Goal: Information Seeking & Learning: Learn about a topic

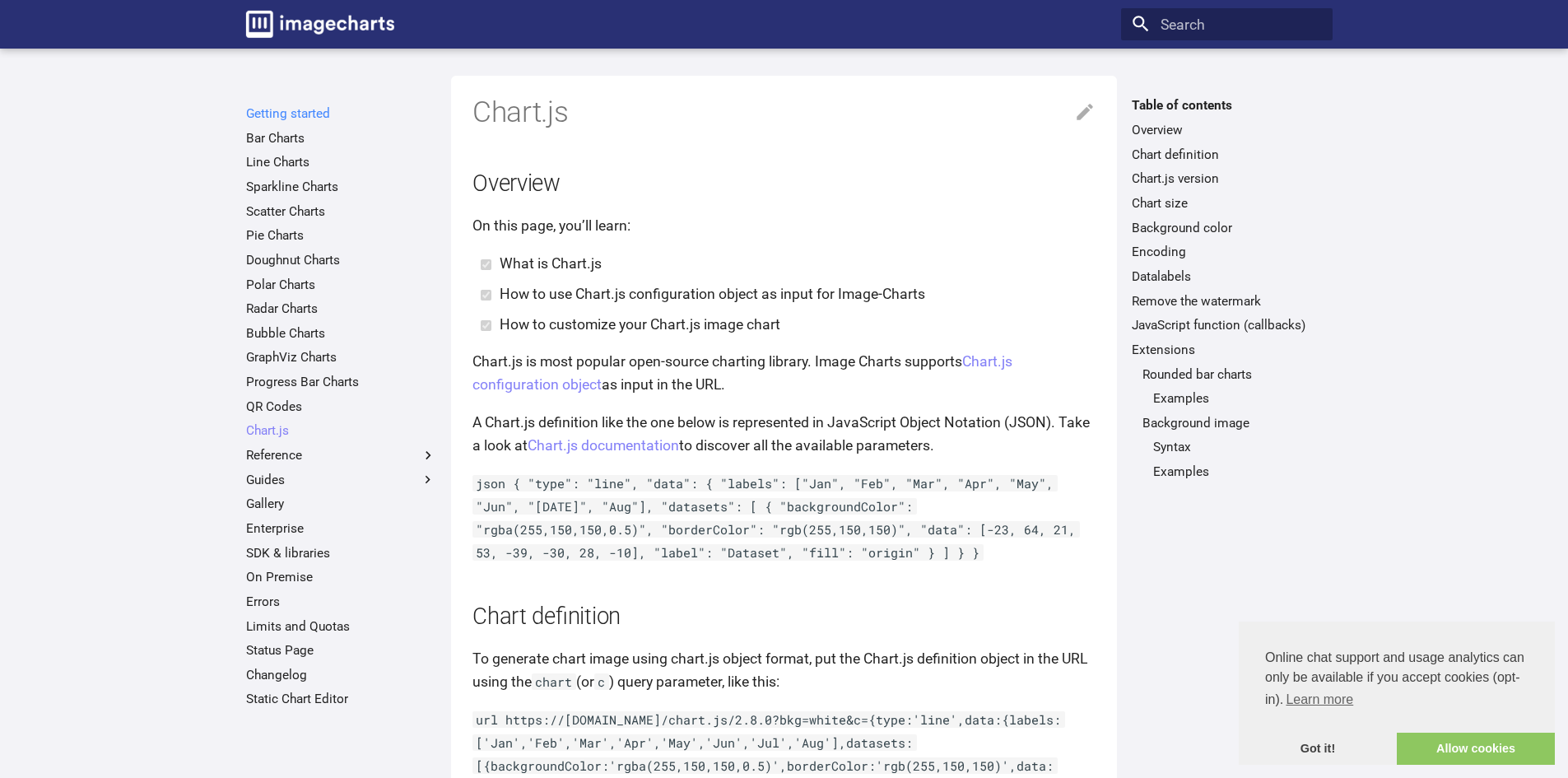
click at [292, 105] on link "Getting started" at bounding box center [341, 113] width 190 height 16
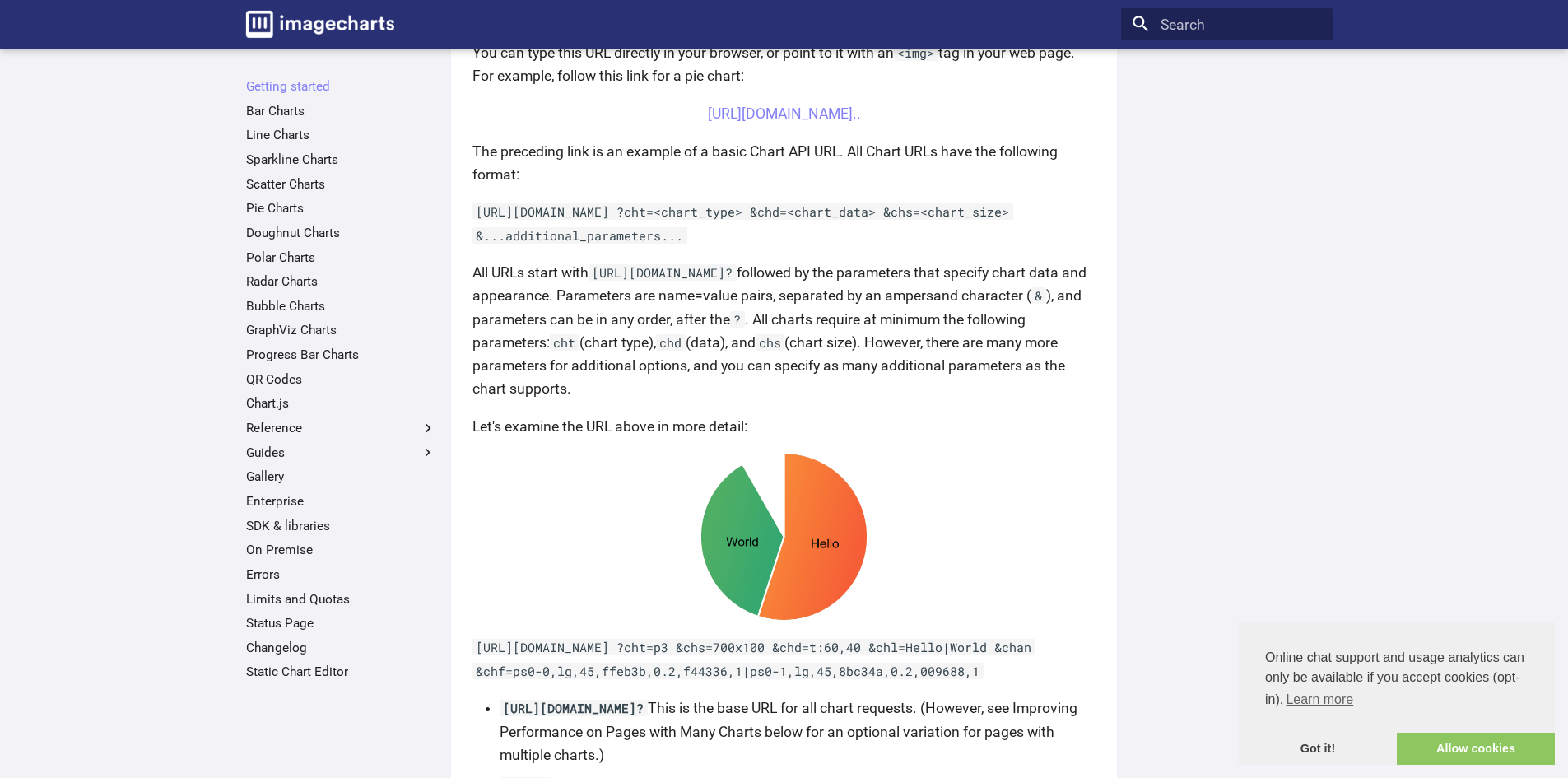
scroll to position [576, 0]
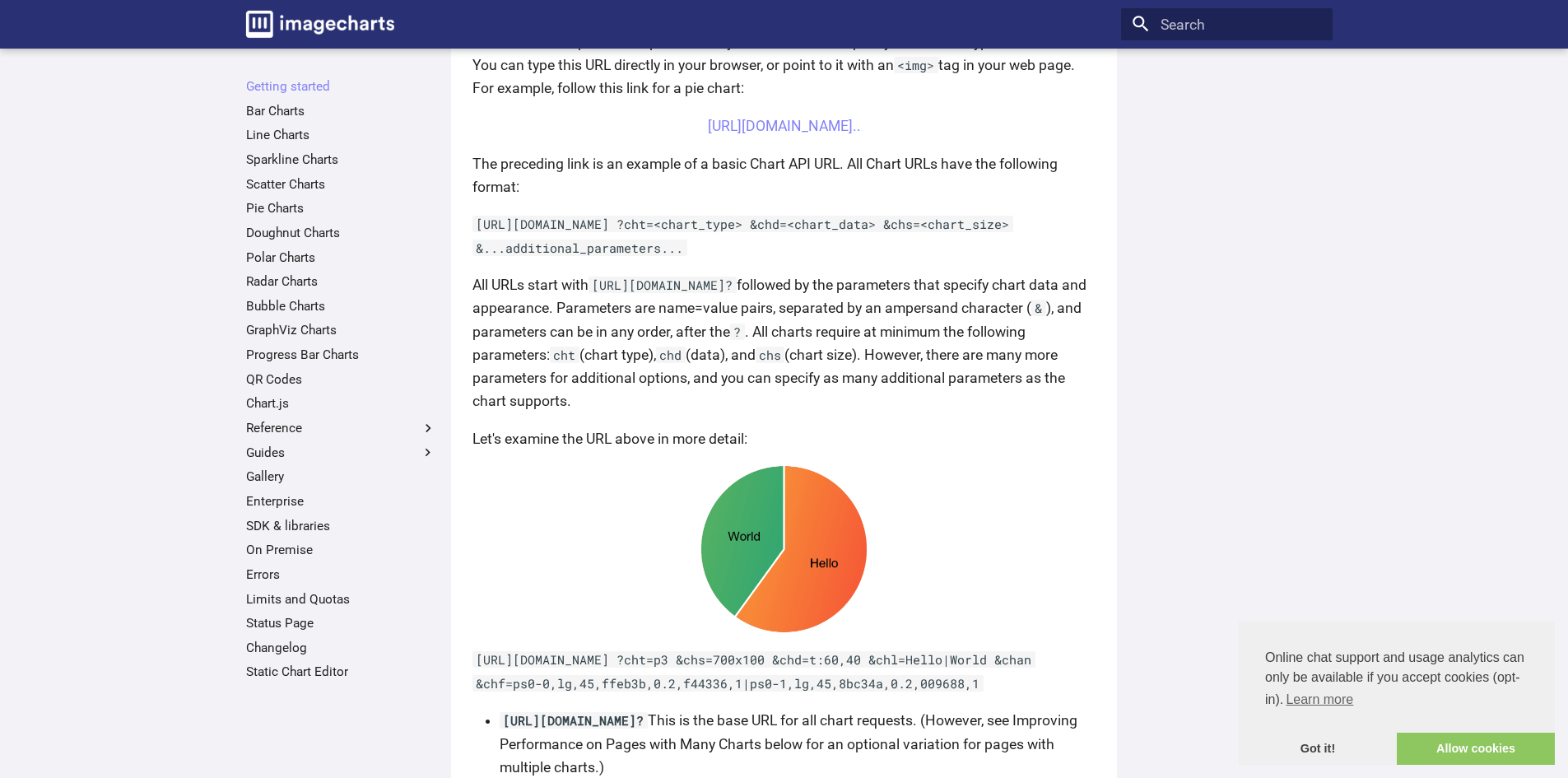
click at [265, 121] on ul "Getting started Bar Charts Line Charts Sparkline Charts Scatter Charts Pie Char…" at bounding box center [341, 379] width 211 height 601
click at [265, 115] on link "Bar Charts" at bounding box center [341, 111] width 190 height 16
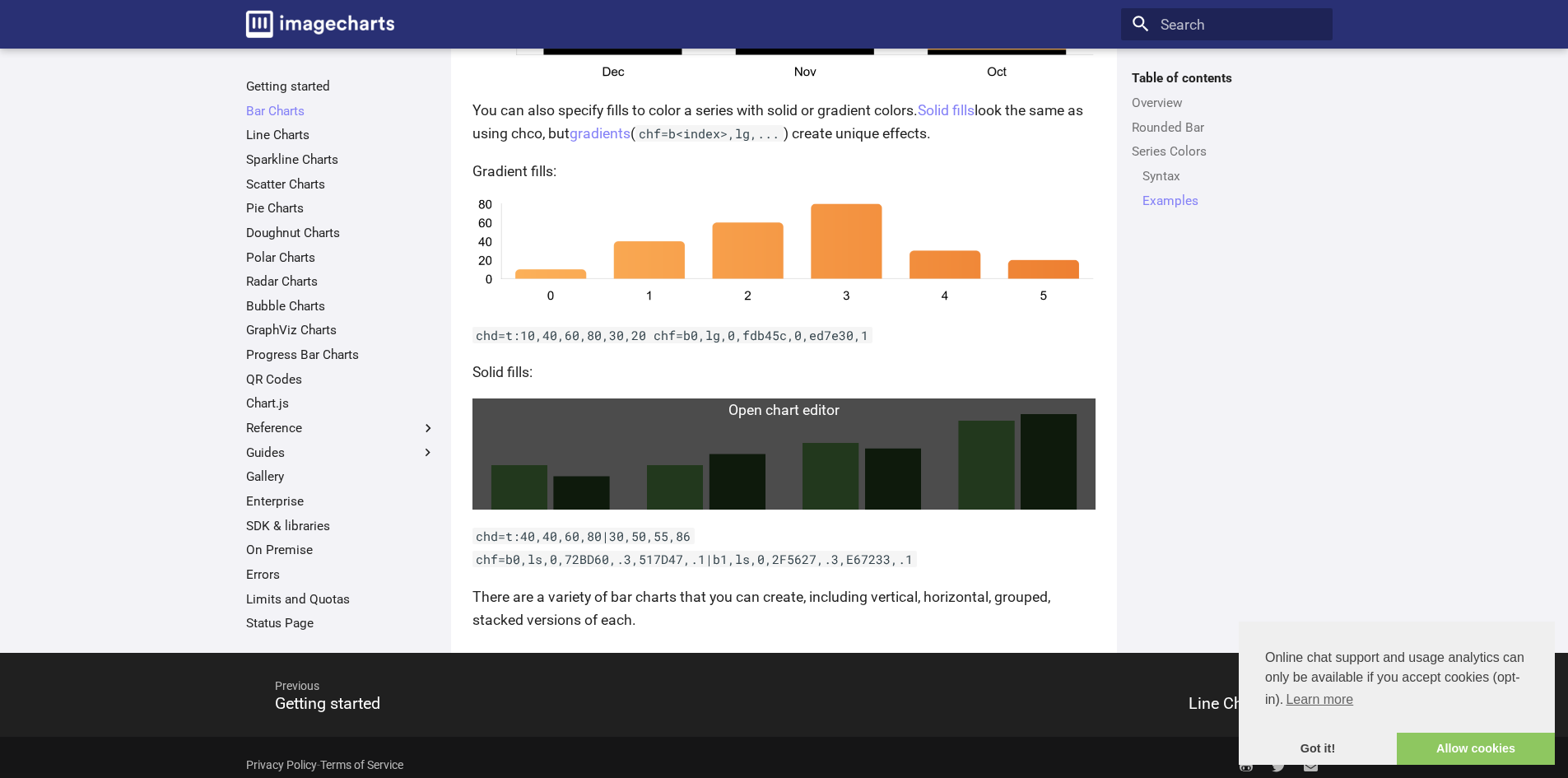
scroll to position [3424, 0]
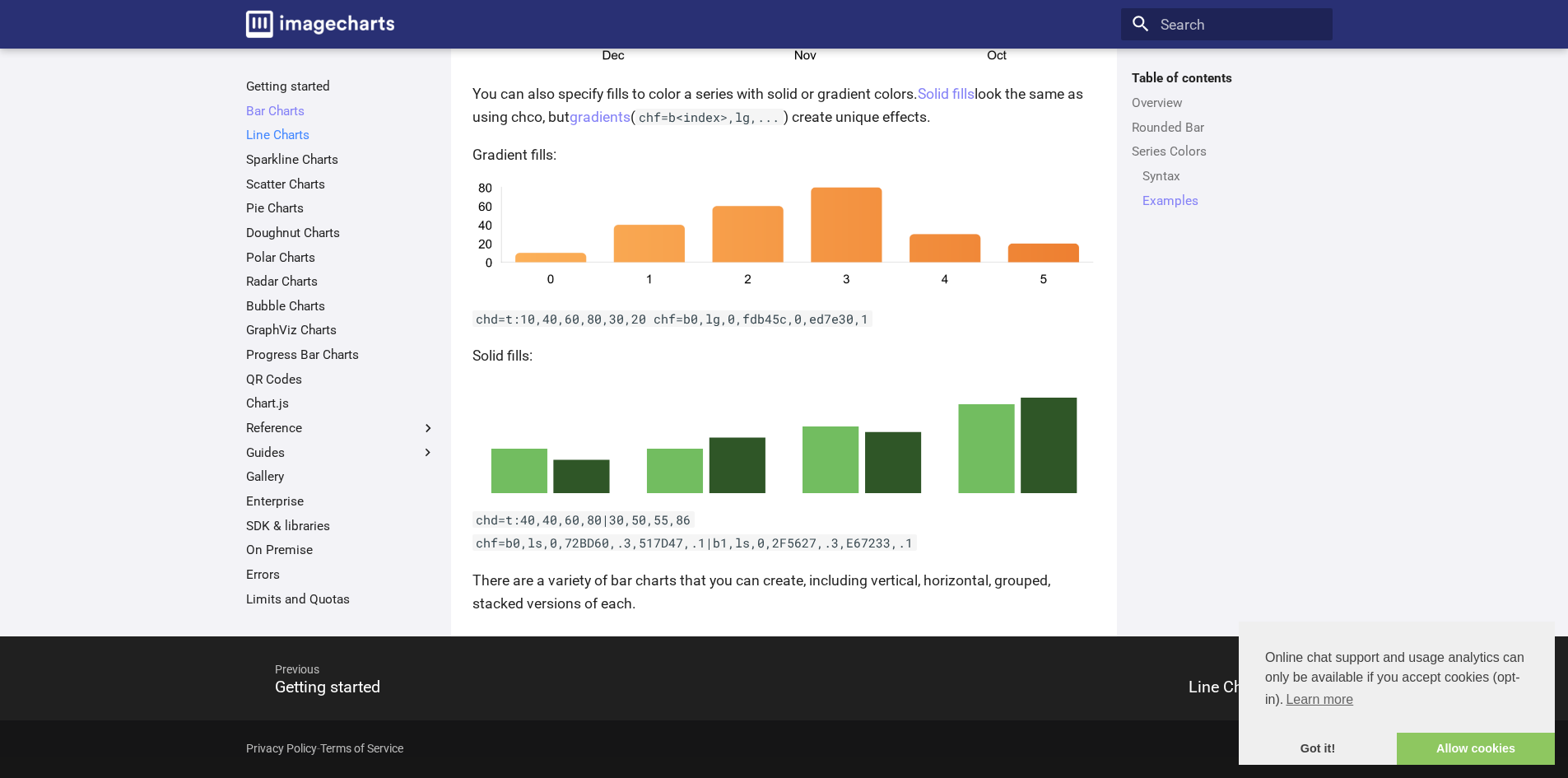
click at [283, 135] on link "Line Charts" at bounding box center [341, 135] width 190 height 16
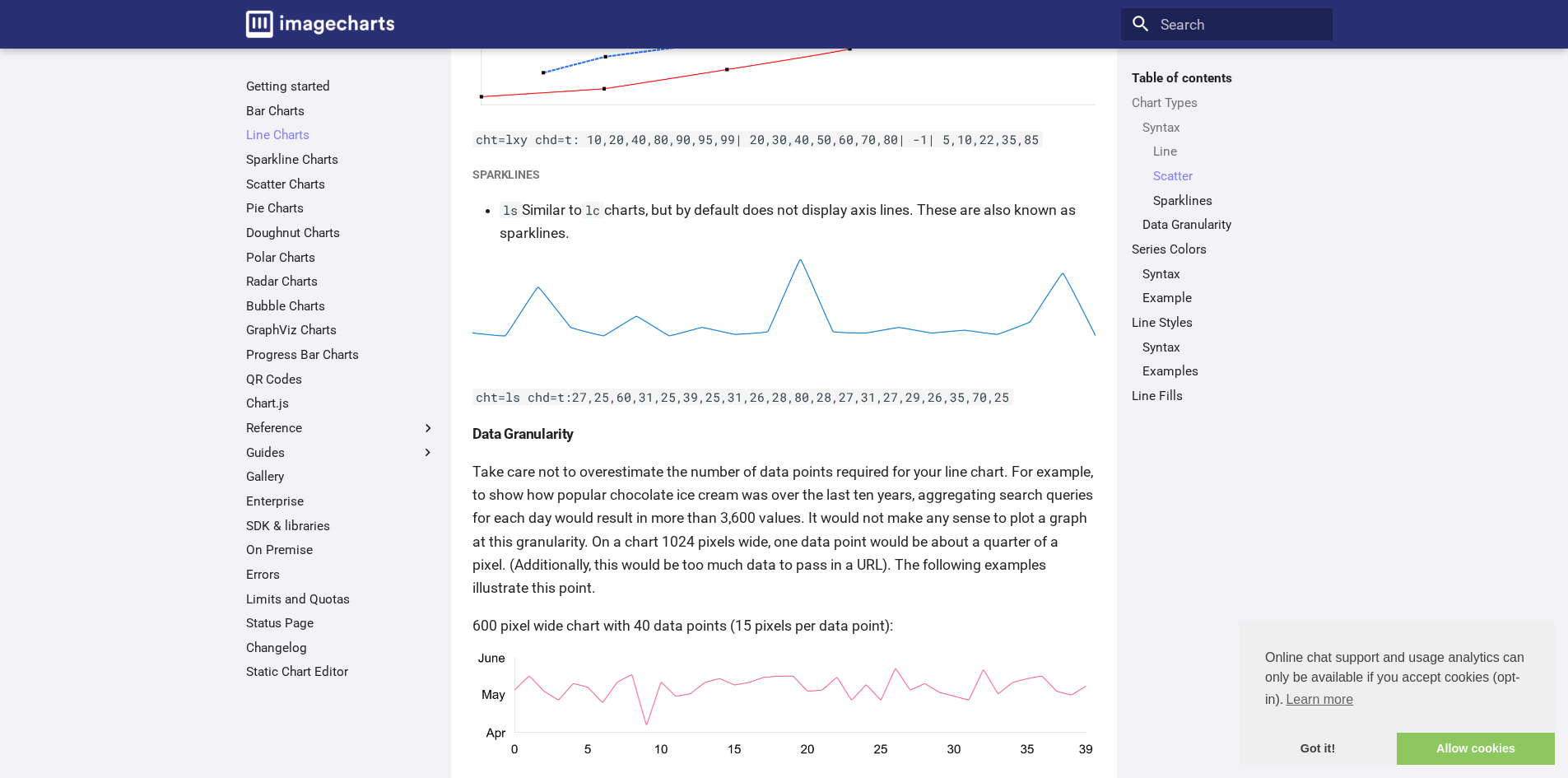
scroll to position [1821, 0]
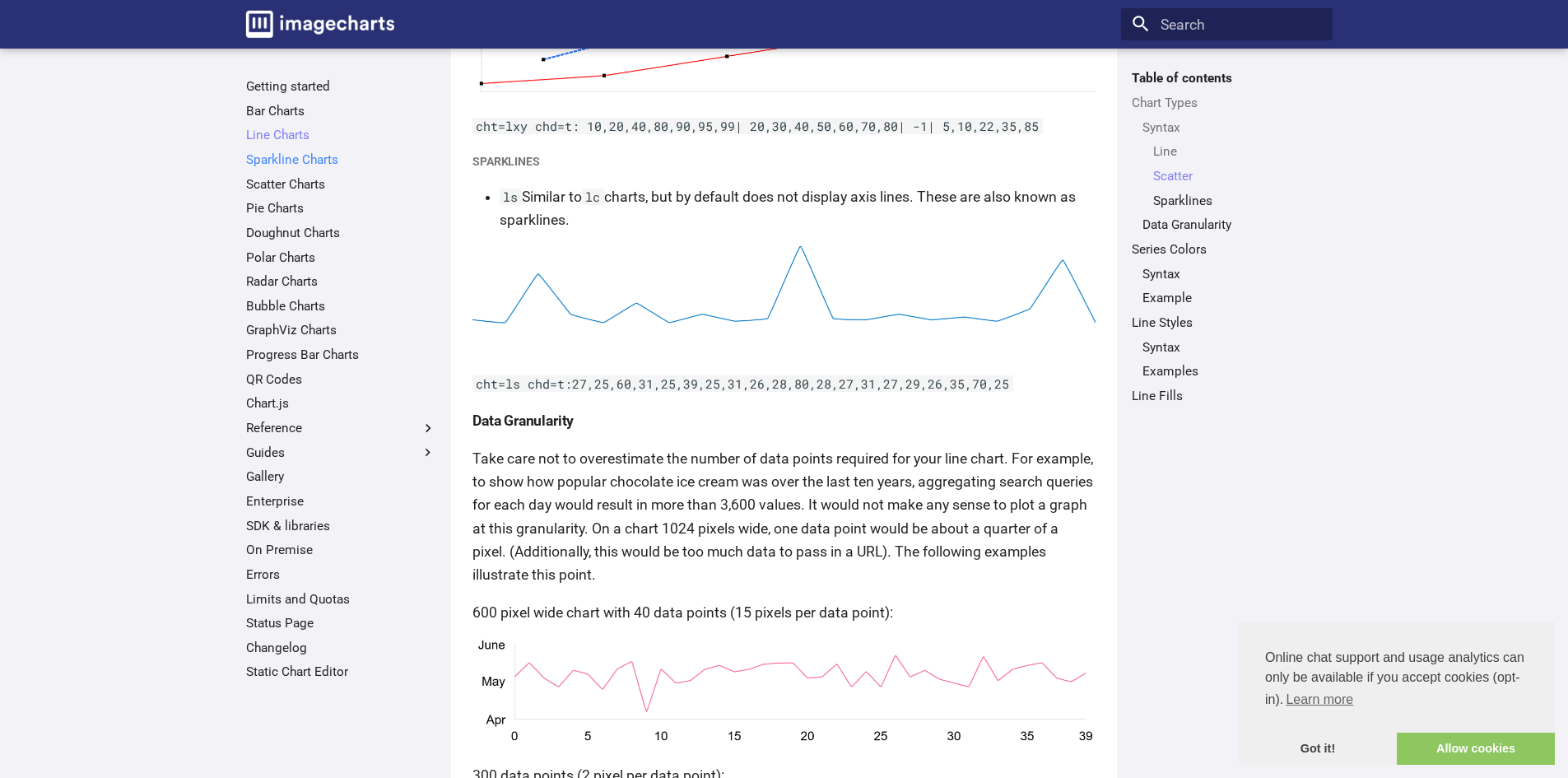
click at [293, 158] on link "Sparkline Charts" at bounding box center [341, 159] width 190 height 16
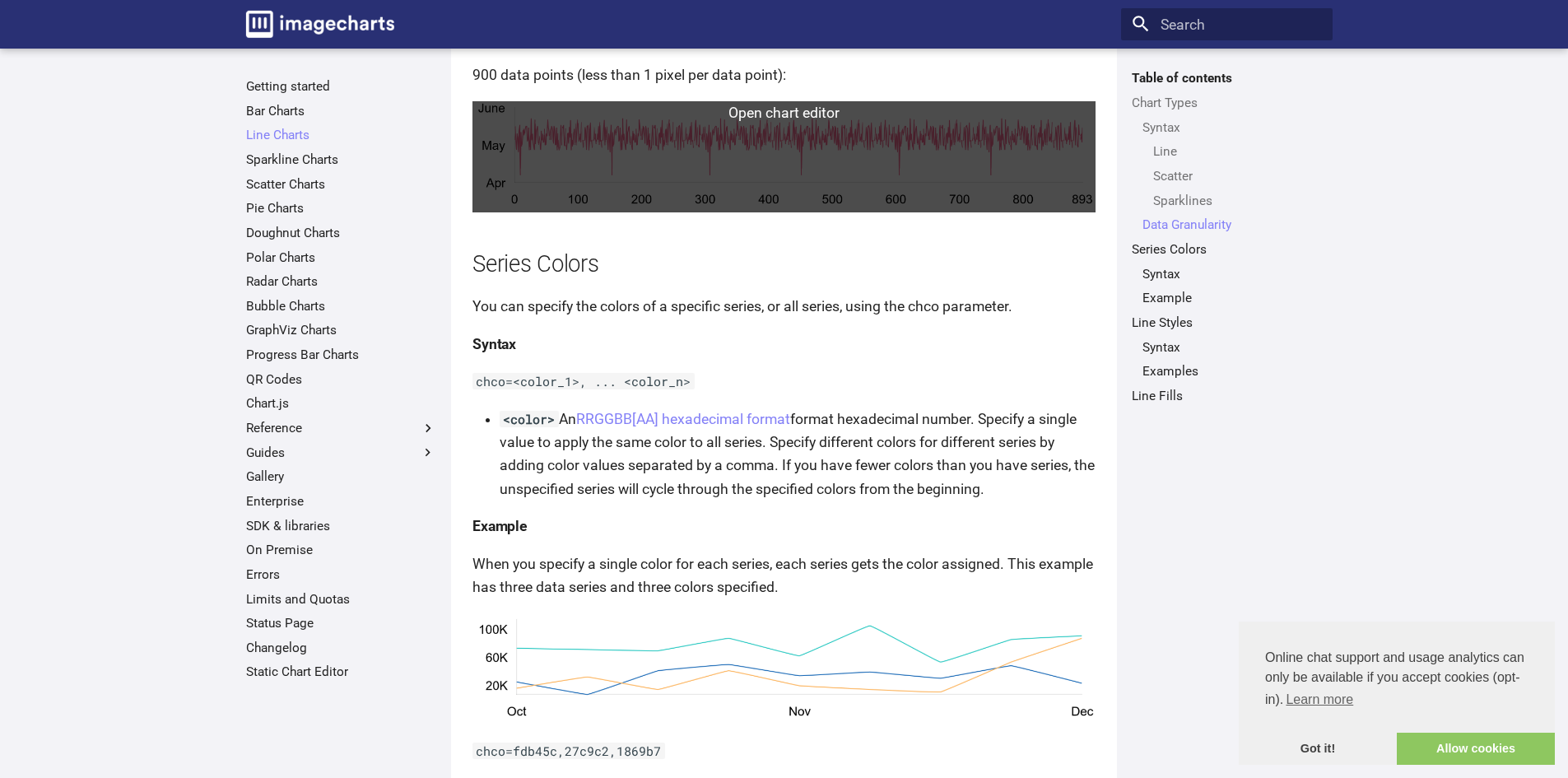
scroll to position [3143, 0]
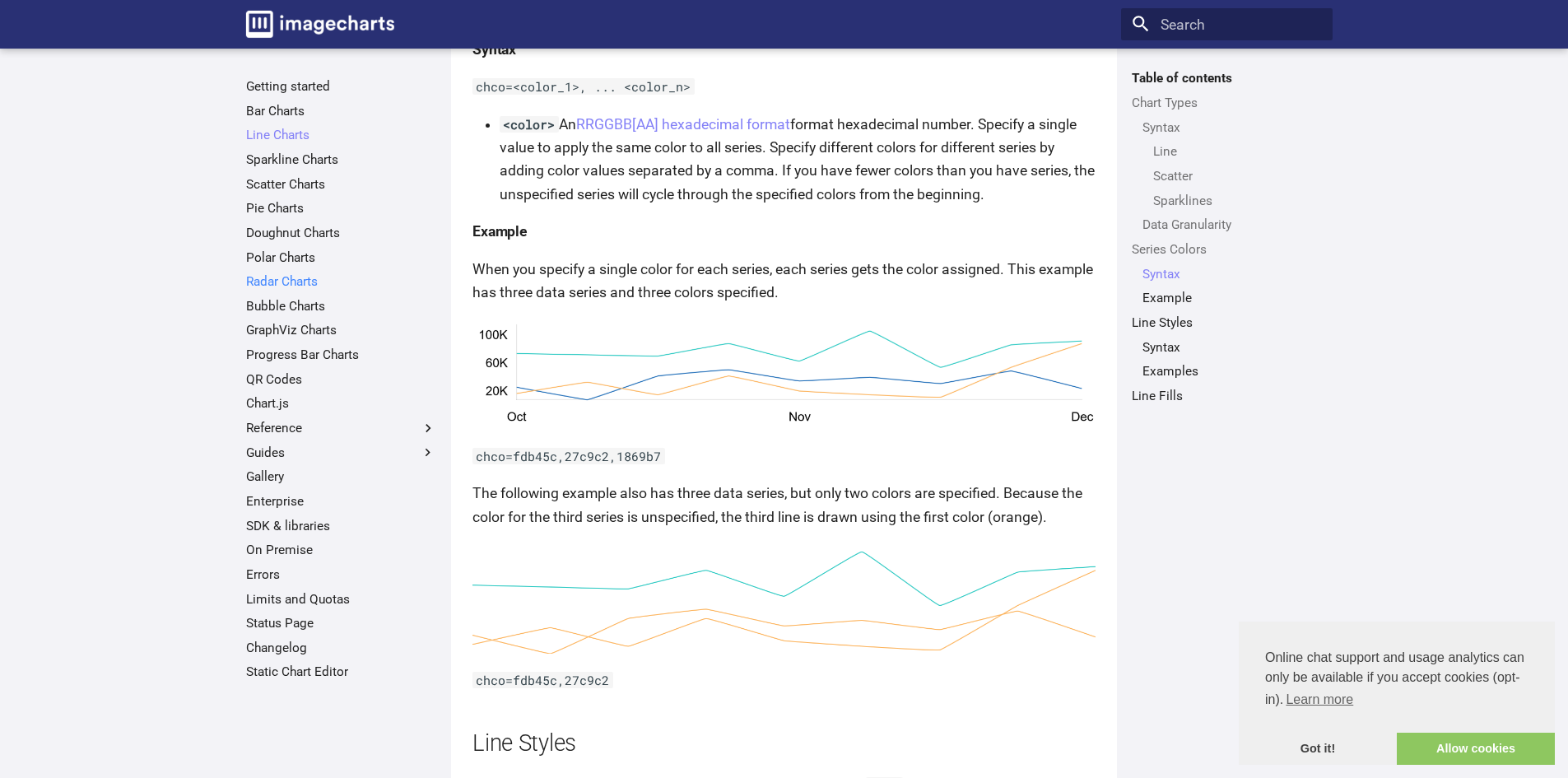
click at [293, 283] on link "Radar Charts" at bounding box center [341, 282] width 190 height 16
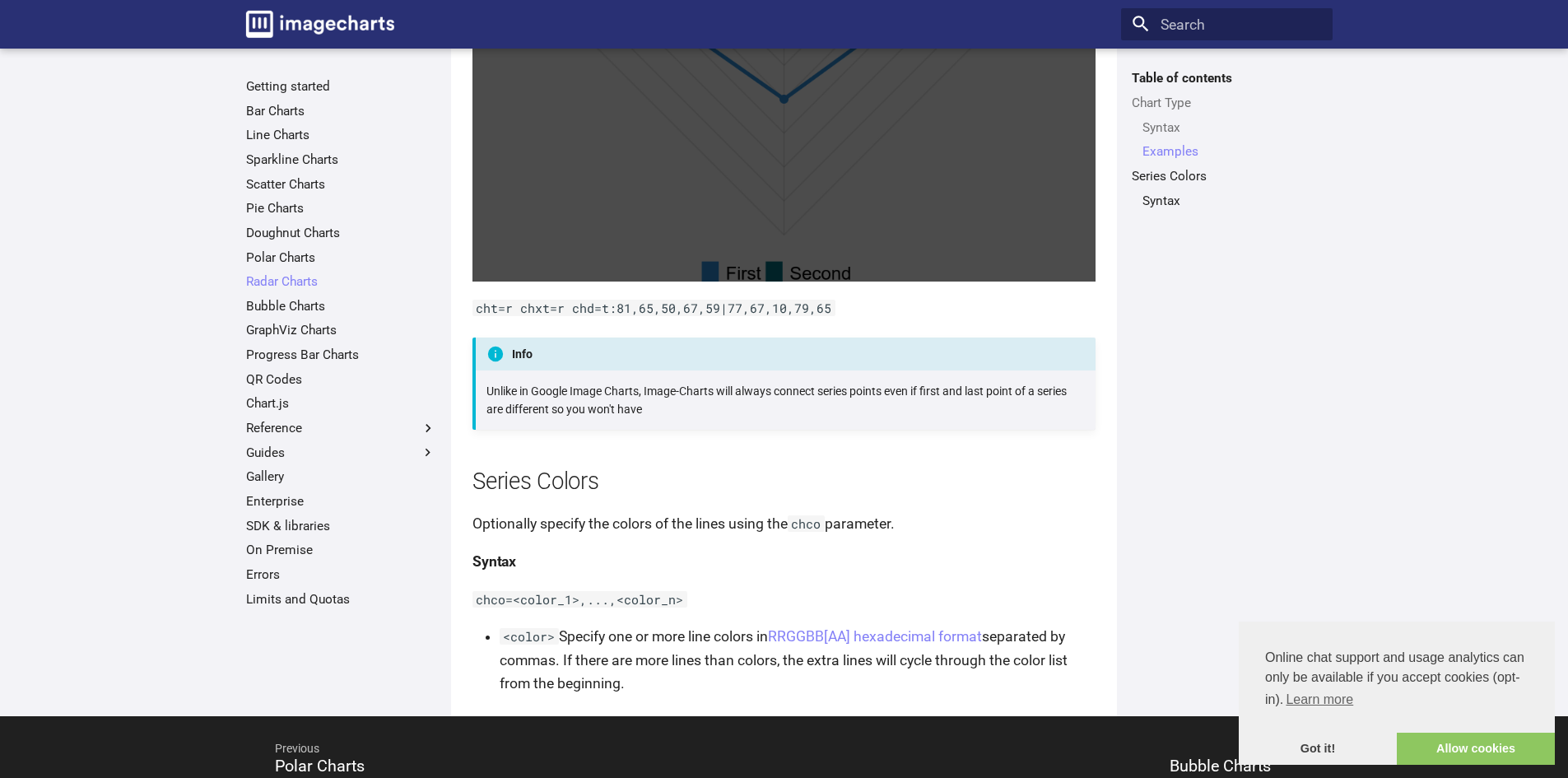
scroll to position [1975, 0]
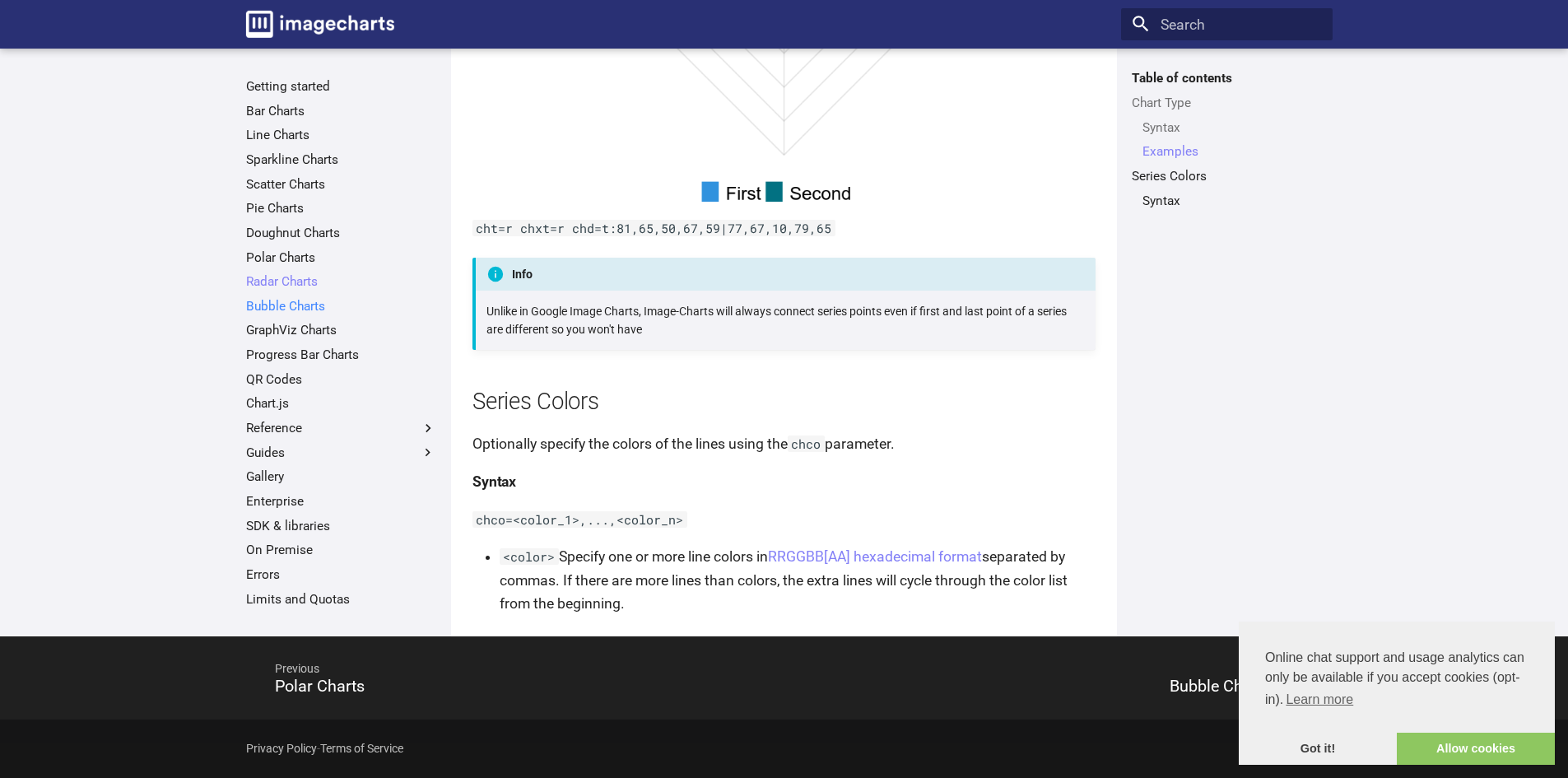
click at [289, 301] on link "Bubble Charts" at bounding box center [341, 306] width 190 height 16
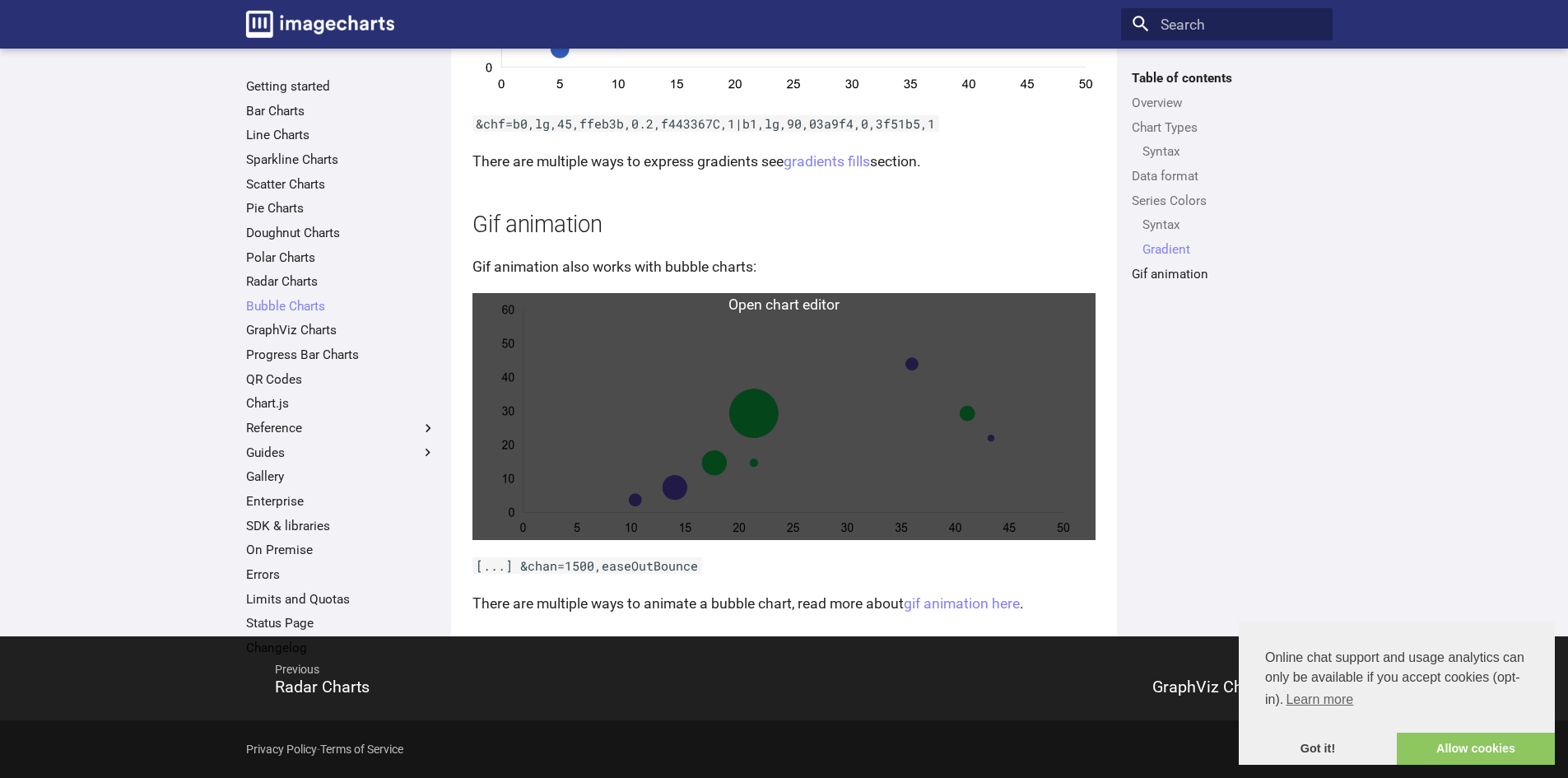
scroll to position [2957, 0]
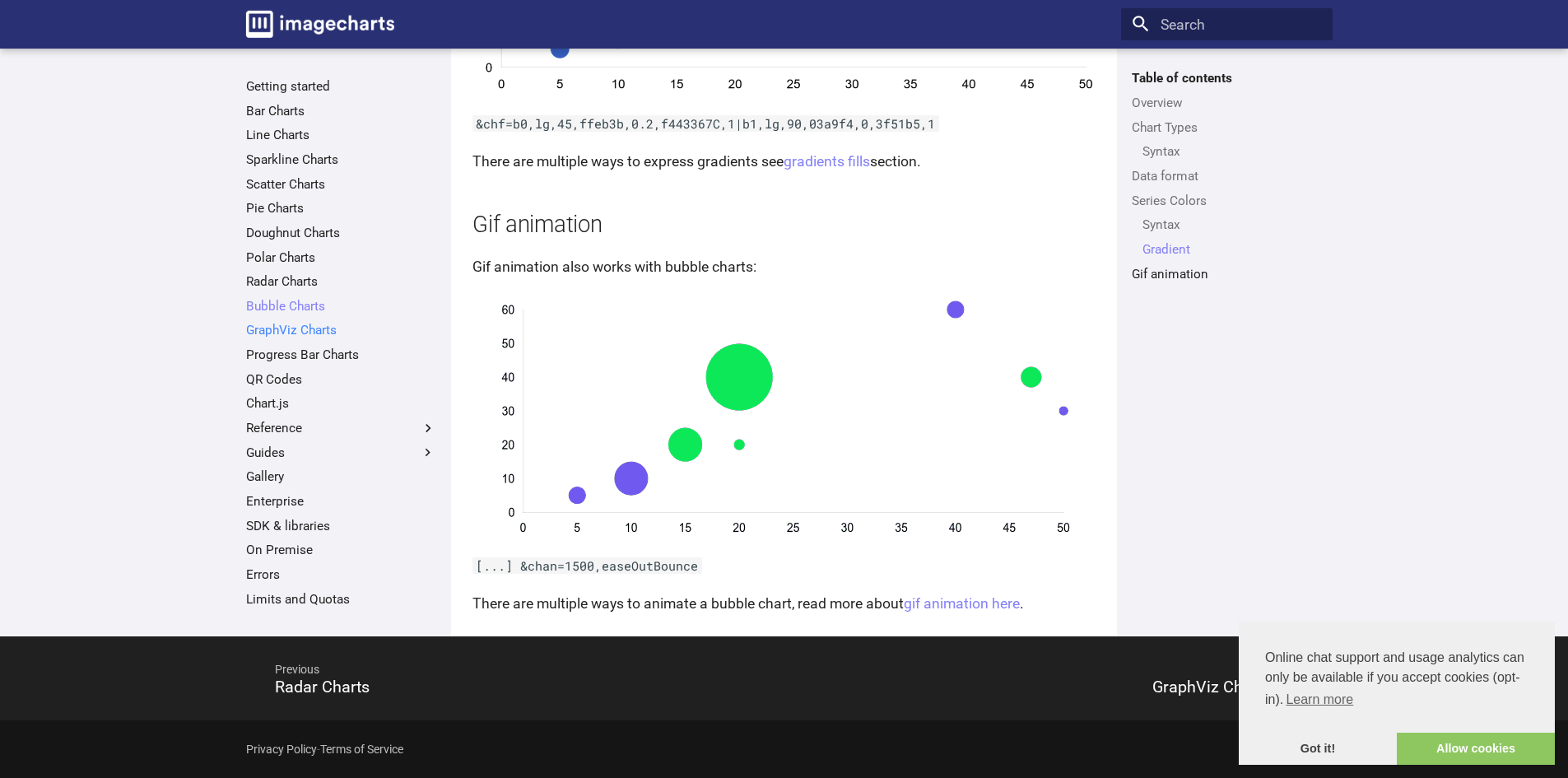
click at [312, 322] on link "GraphViz Charts" at bounding box center [341, 330] width 190 height 16
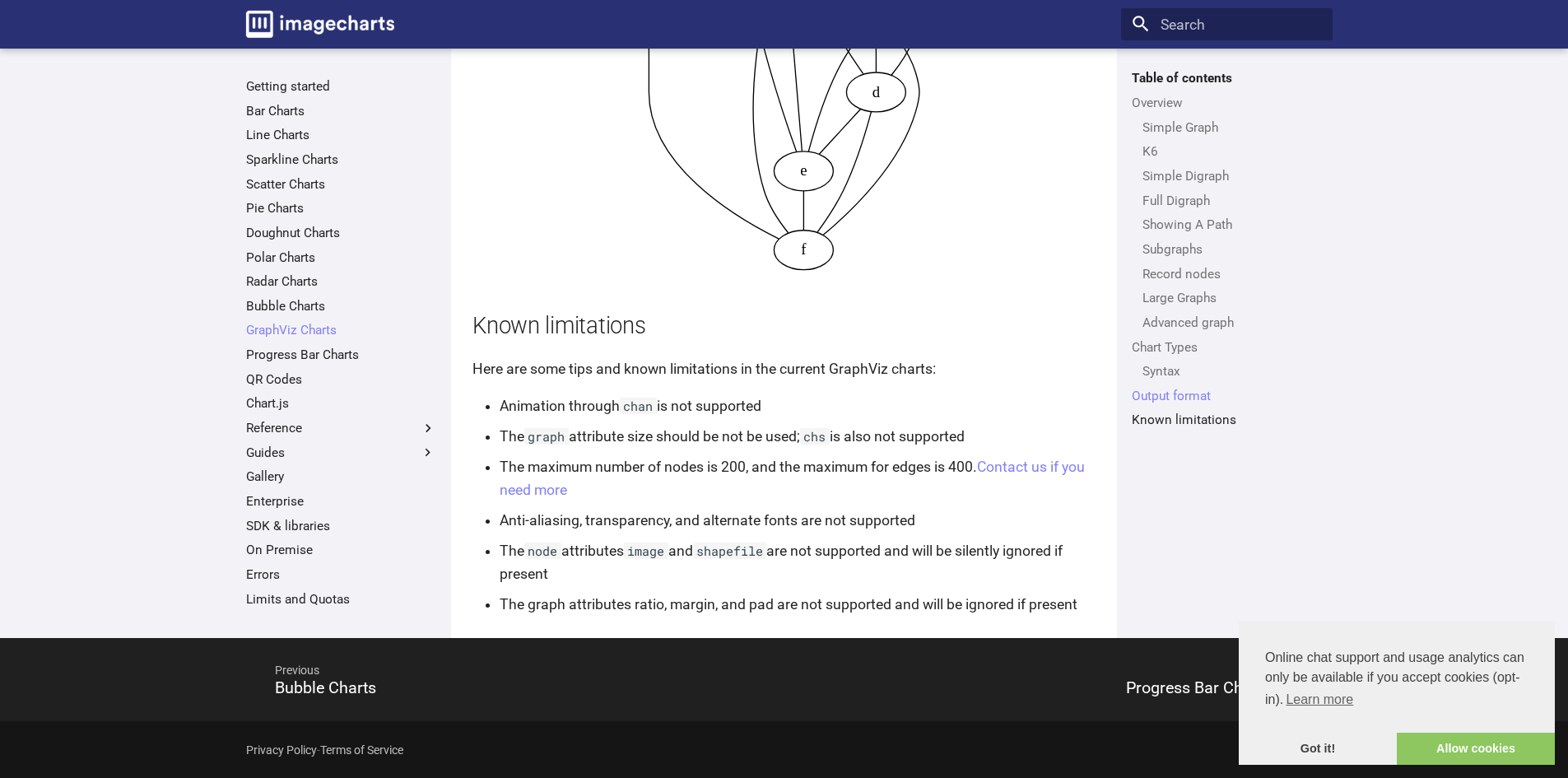
scroll to position [7276, 0]
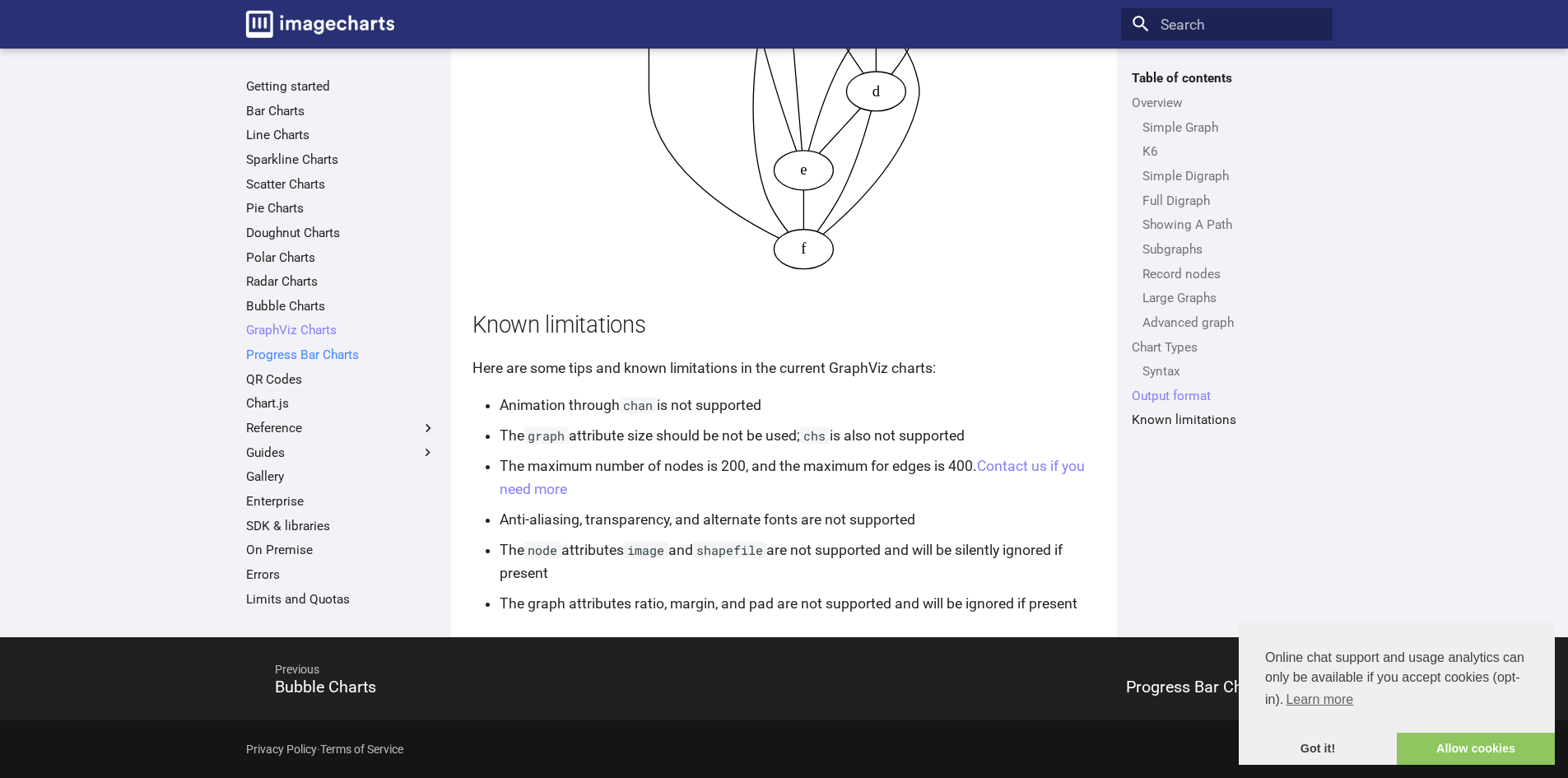
click at [303, 351] on link "Progress Bar Charts" at bounding box center [341, 354] width 190 height 16
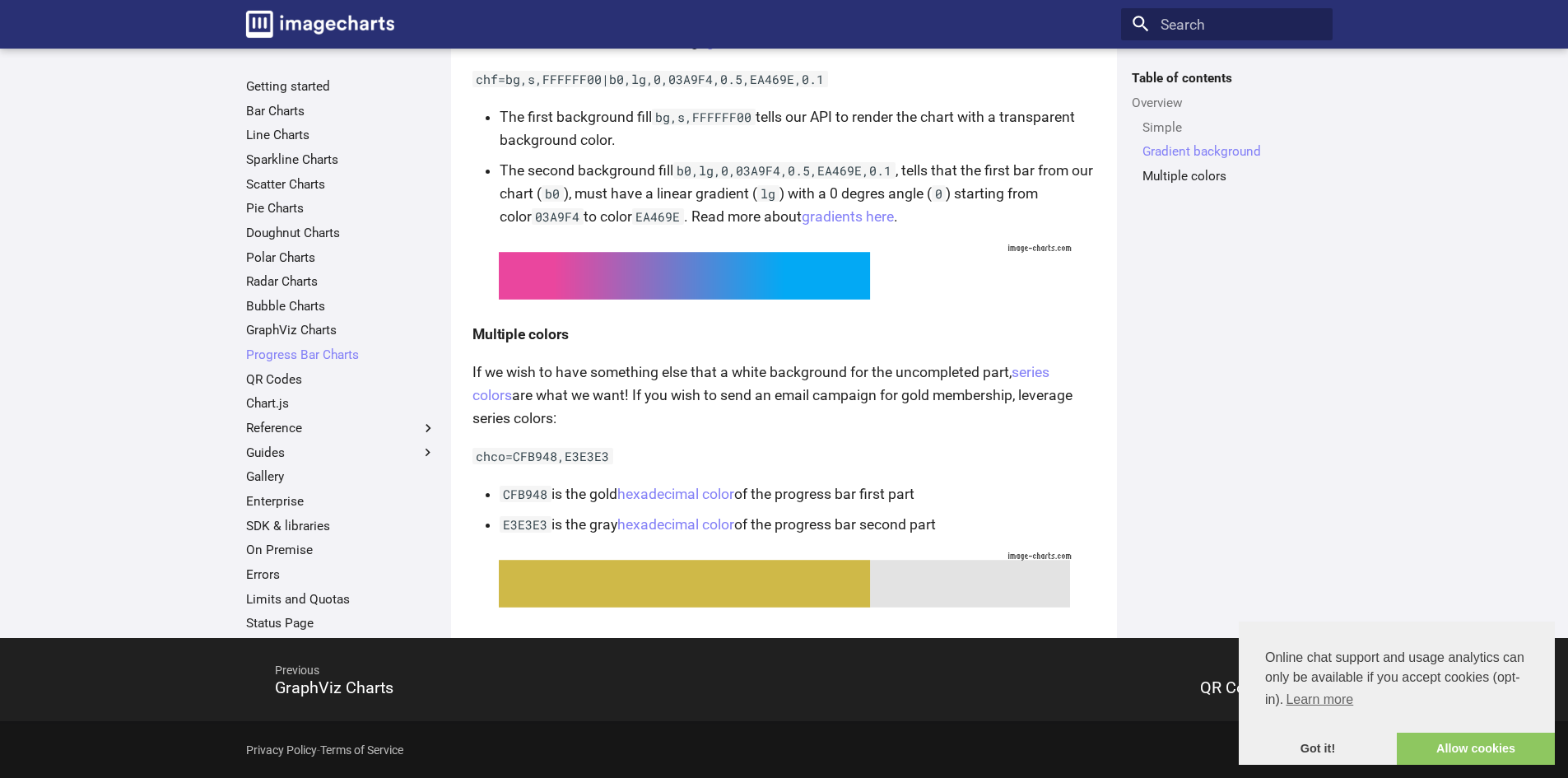
scroll to position [765, 0]
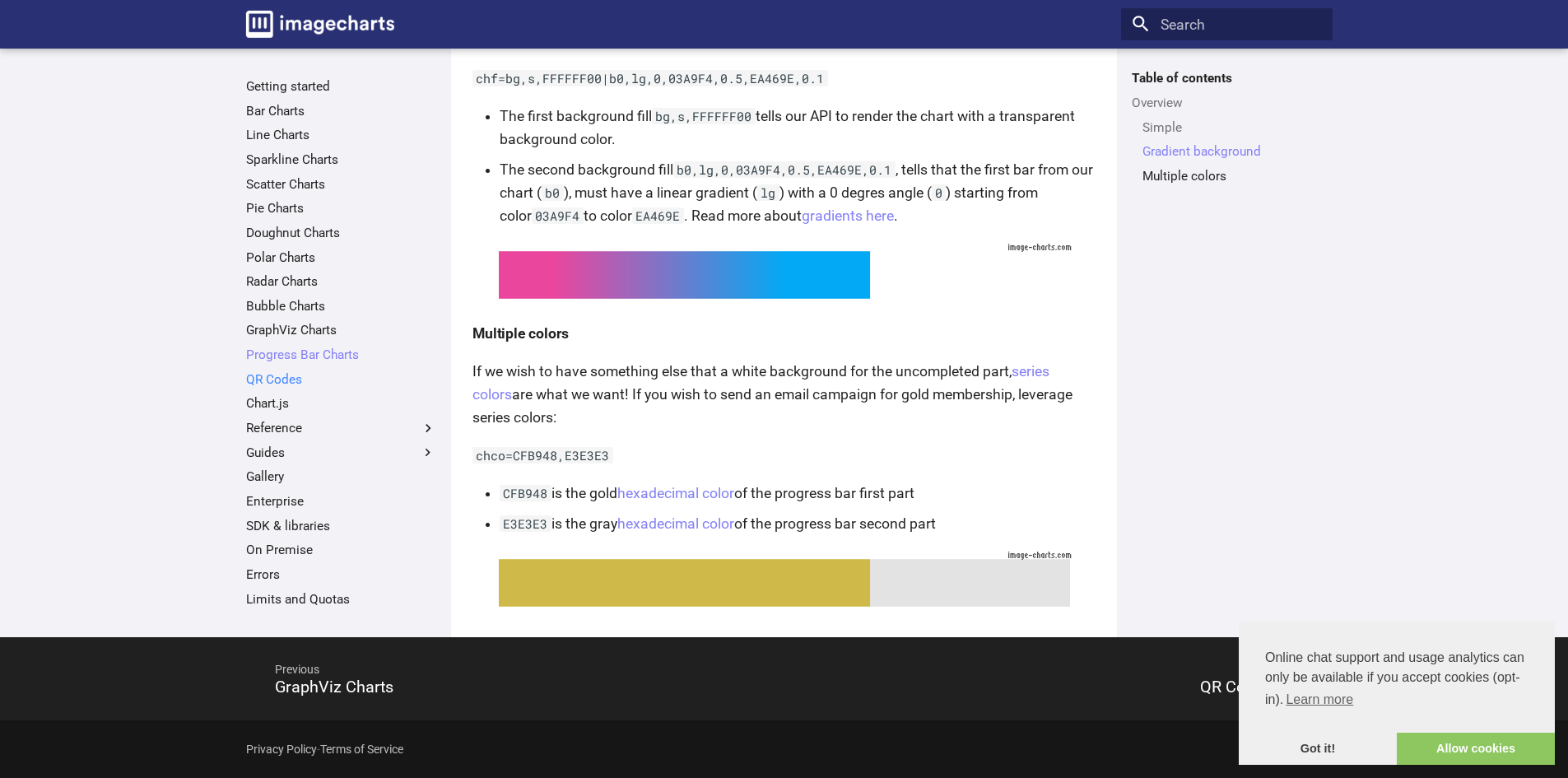
click at [319, 376] on link "QR Codes" at bounding box center [341, 379] width 190 height 16
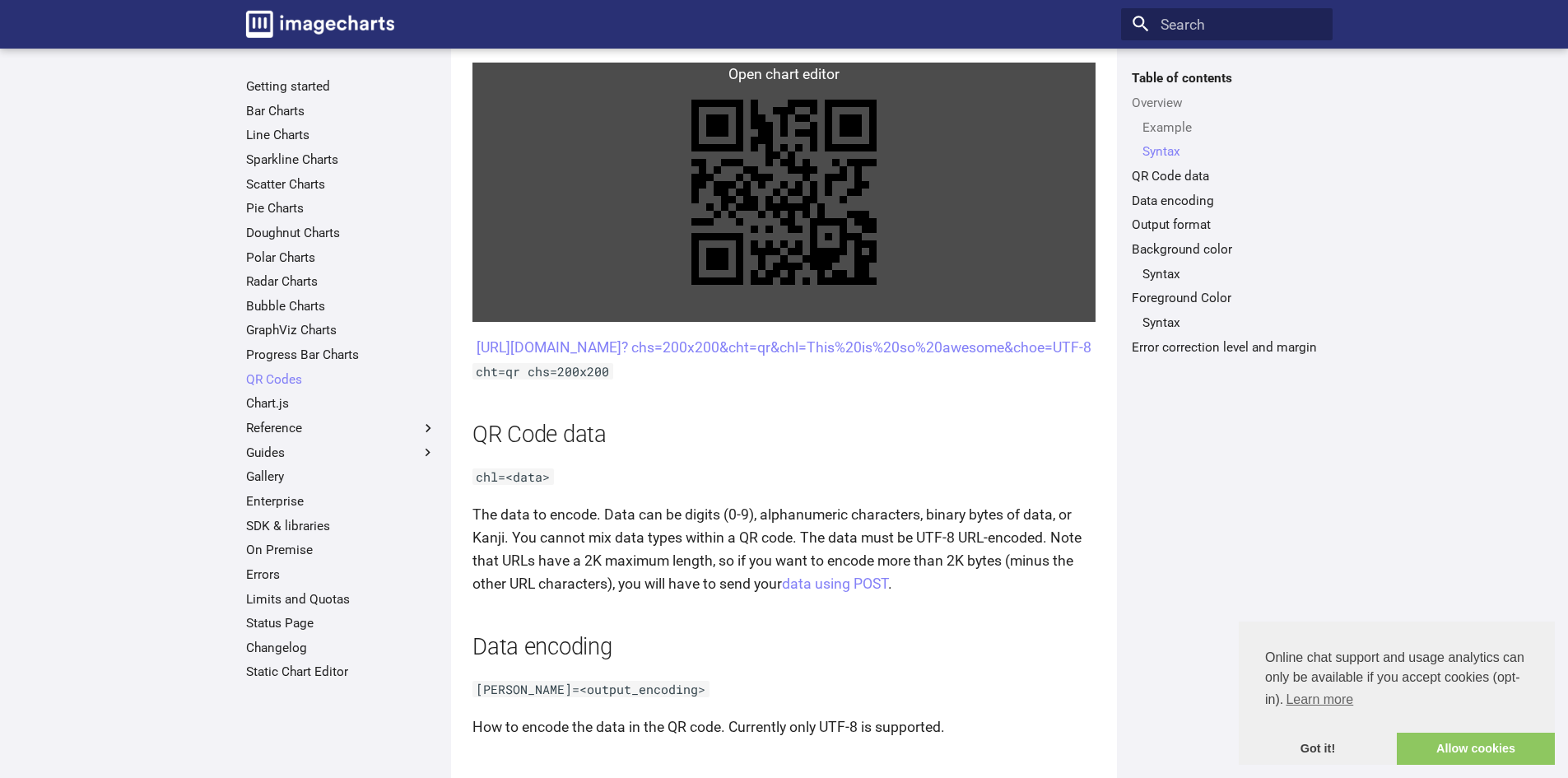
scroll to position [1070, 0]
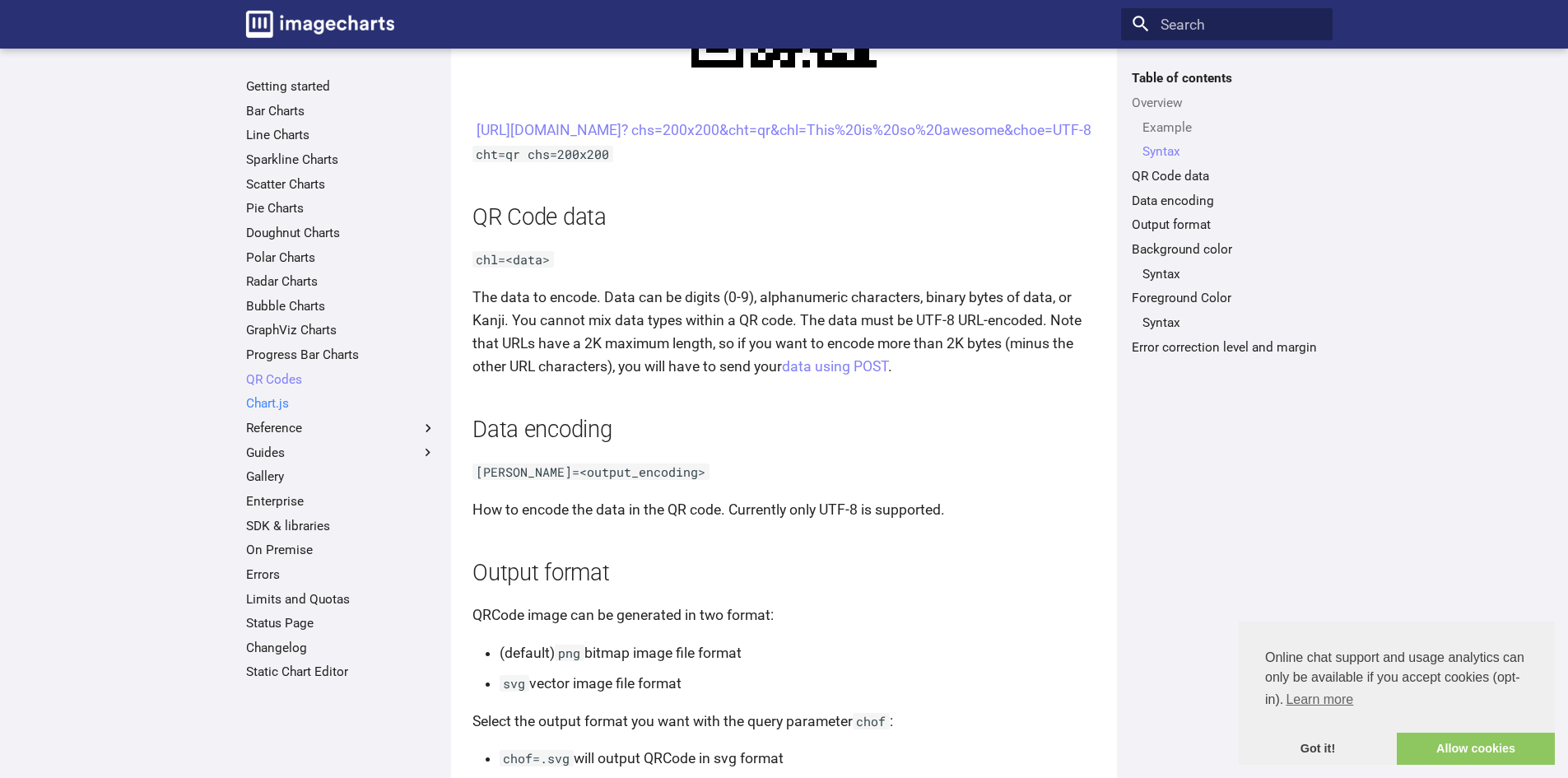
click at [286, 400] on link "Chart.js" at bounding box center [341, 403] width 190 height 16
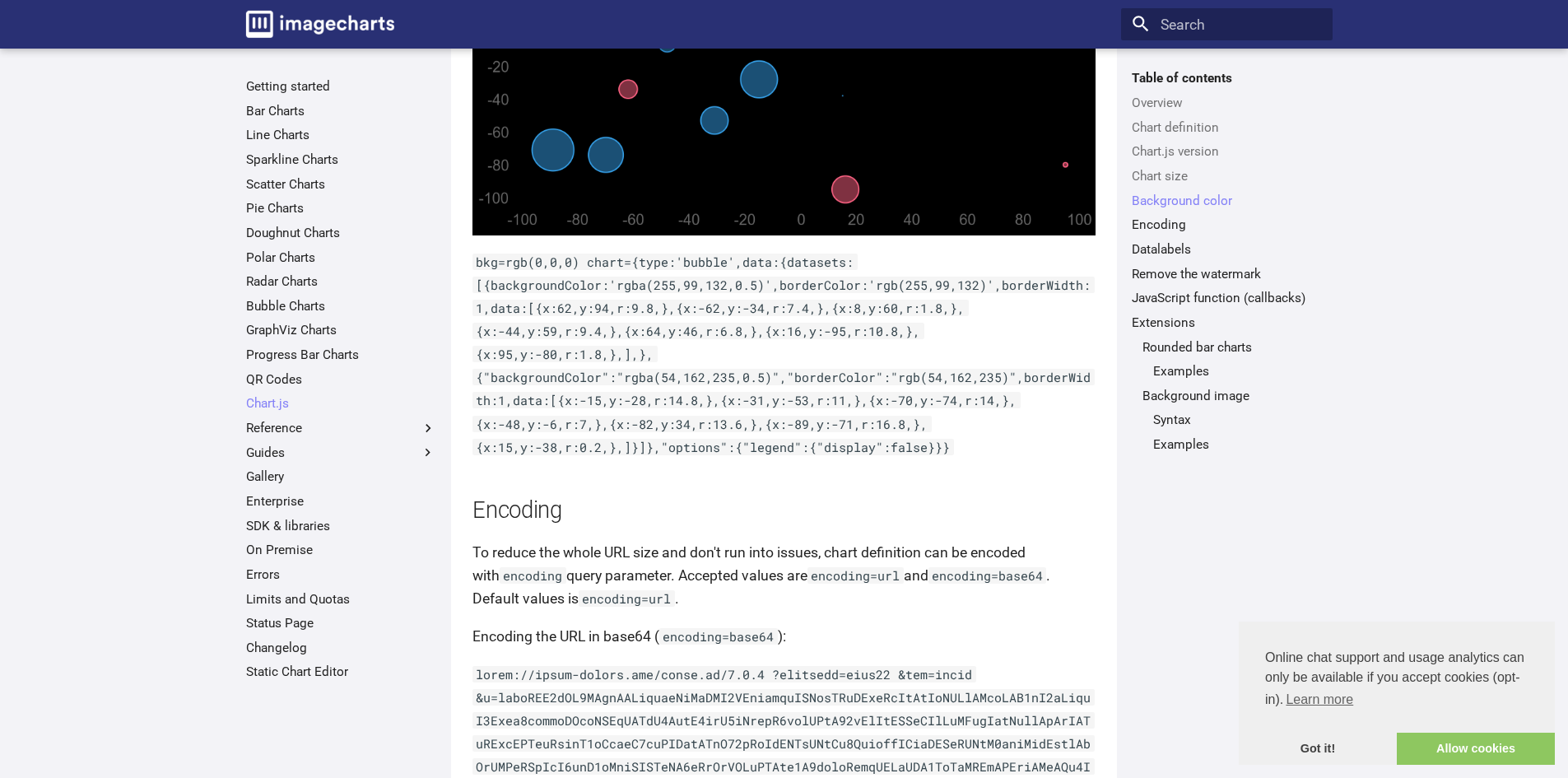
scroll to position [3856, 0]
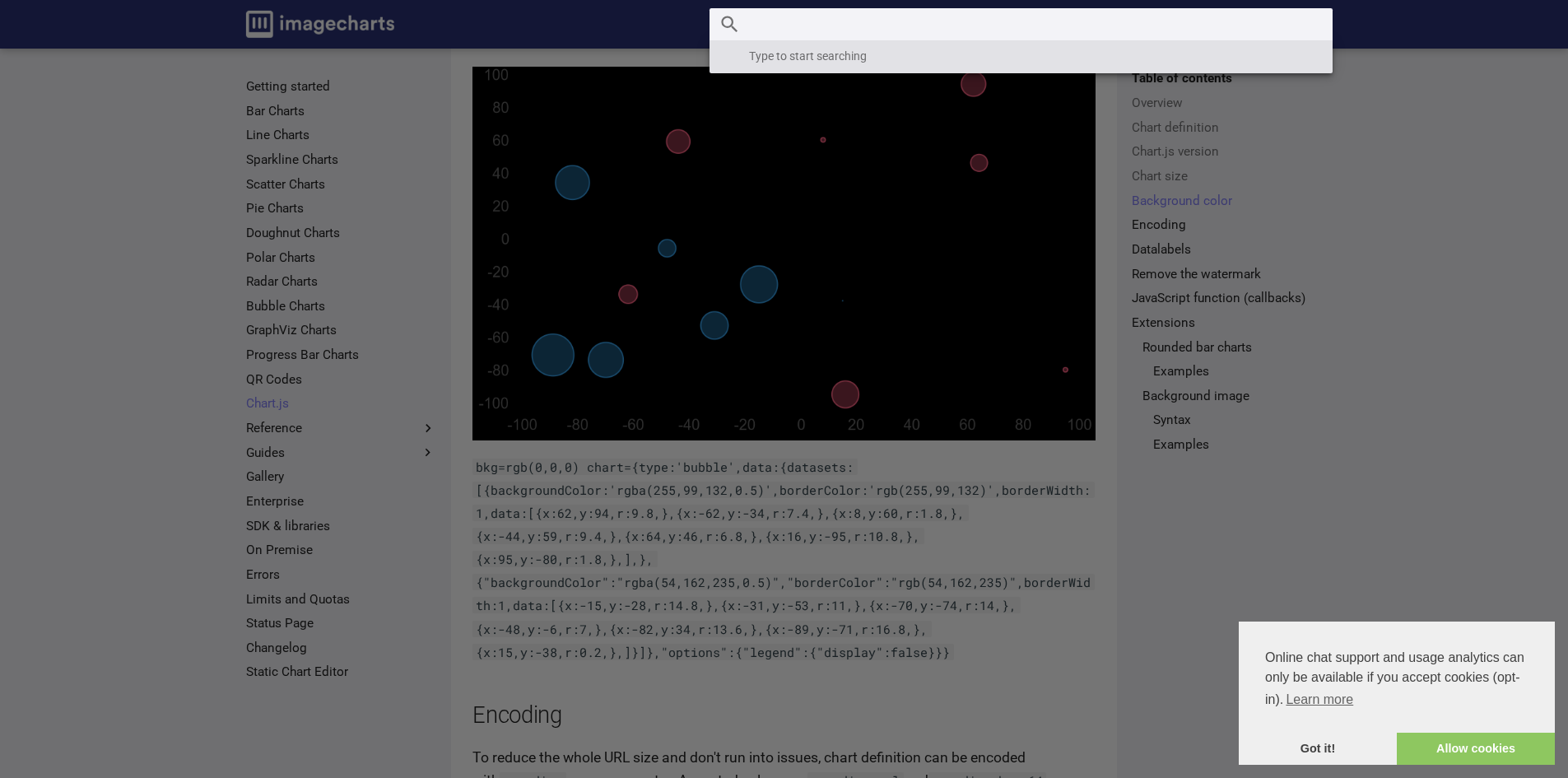
click at [1190, 28] on input "Search" at bounding box center [1021, 24] width 623 height 33
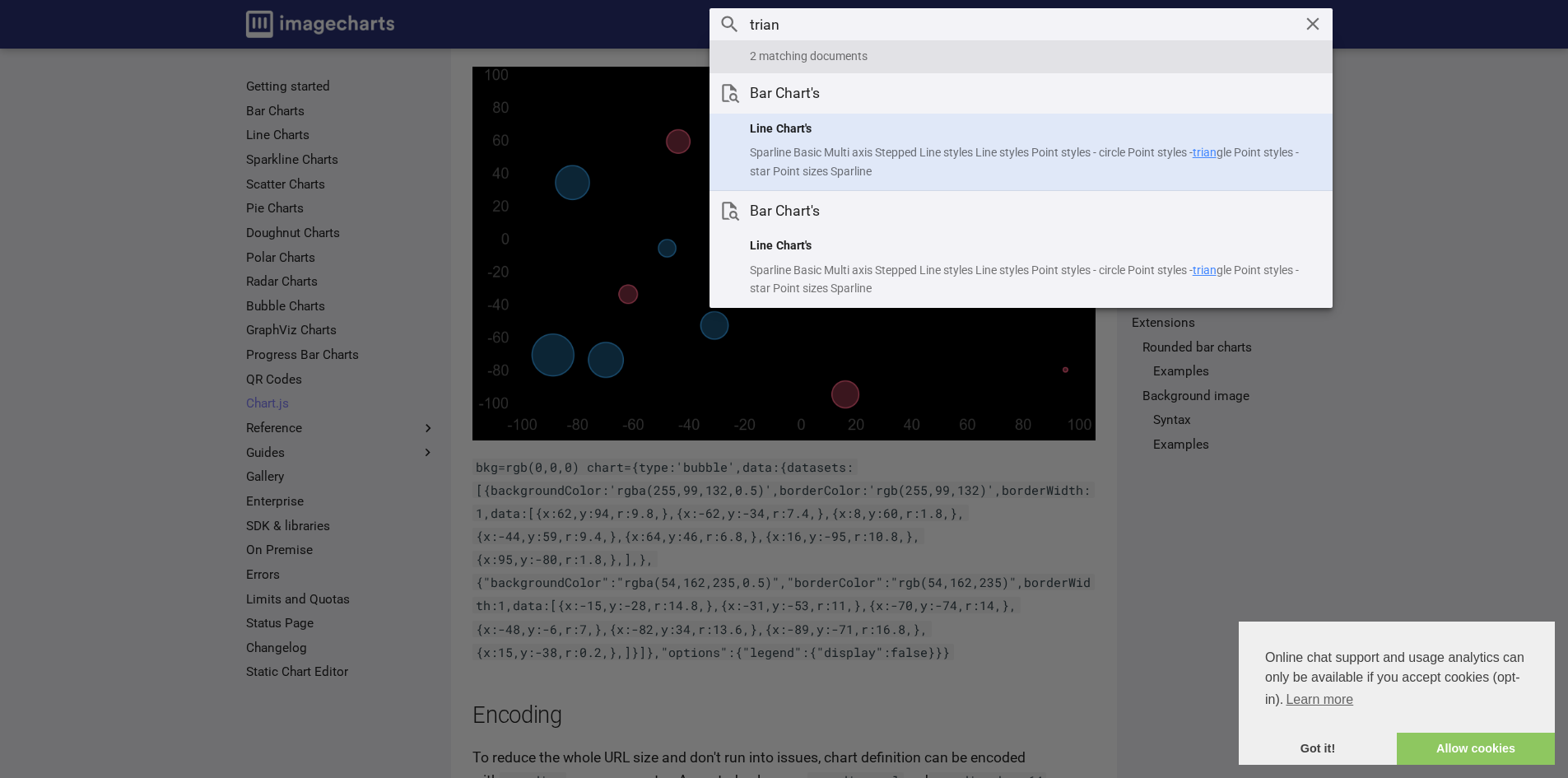
type input "trian"
click at [1024, 158] on p "Sparline Basic Multi axis Stepped Line styles Line styles Point styles - circle…" at bounding box center [1034, 161] width 569 height 36
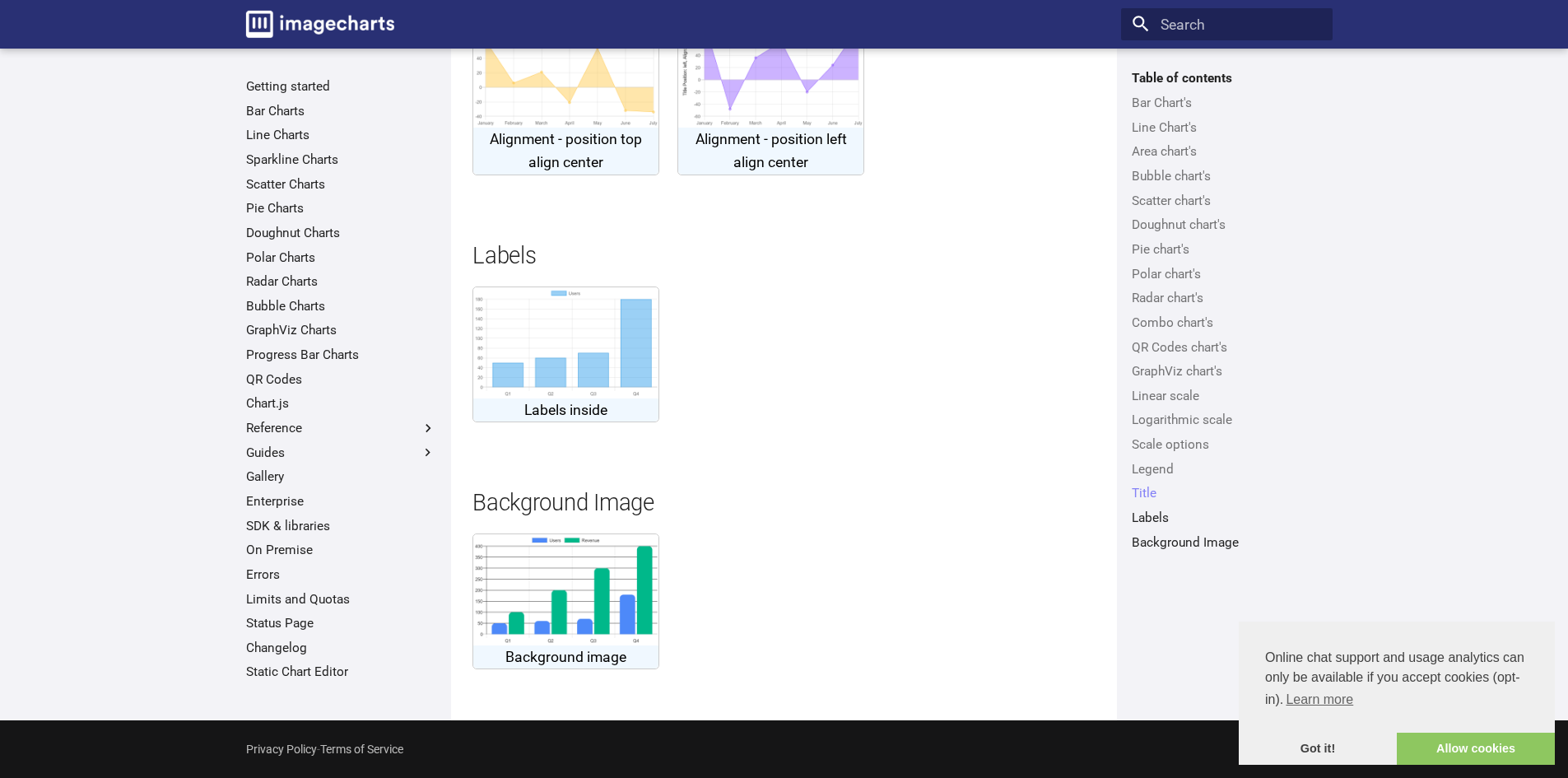
scroll to position [5436, 0]
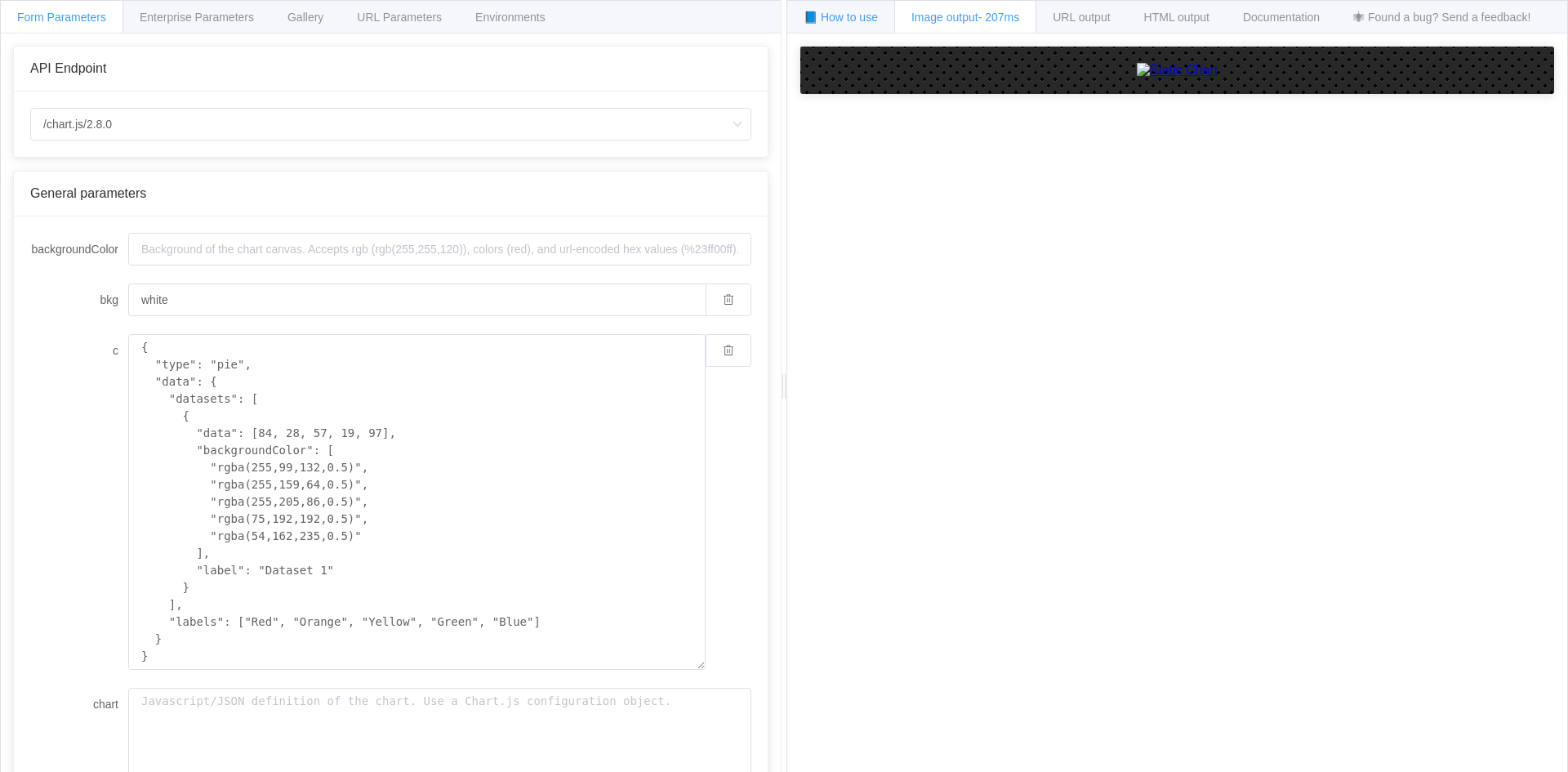
click at [877, 25] on div "📘 How to use" at bounding box center [841, 16] width 109 height 32
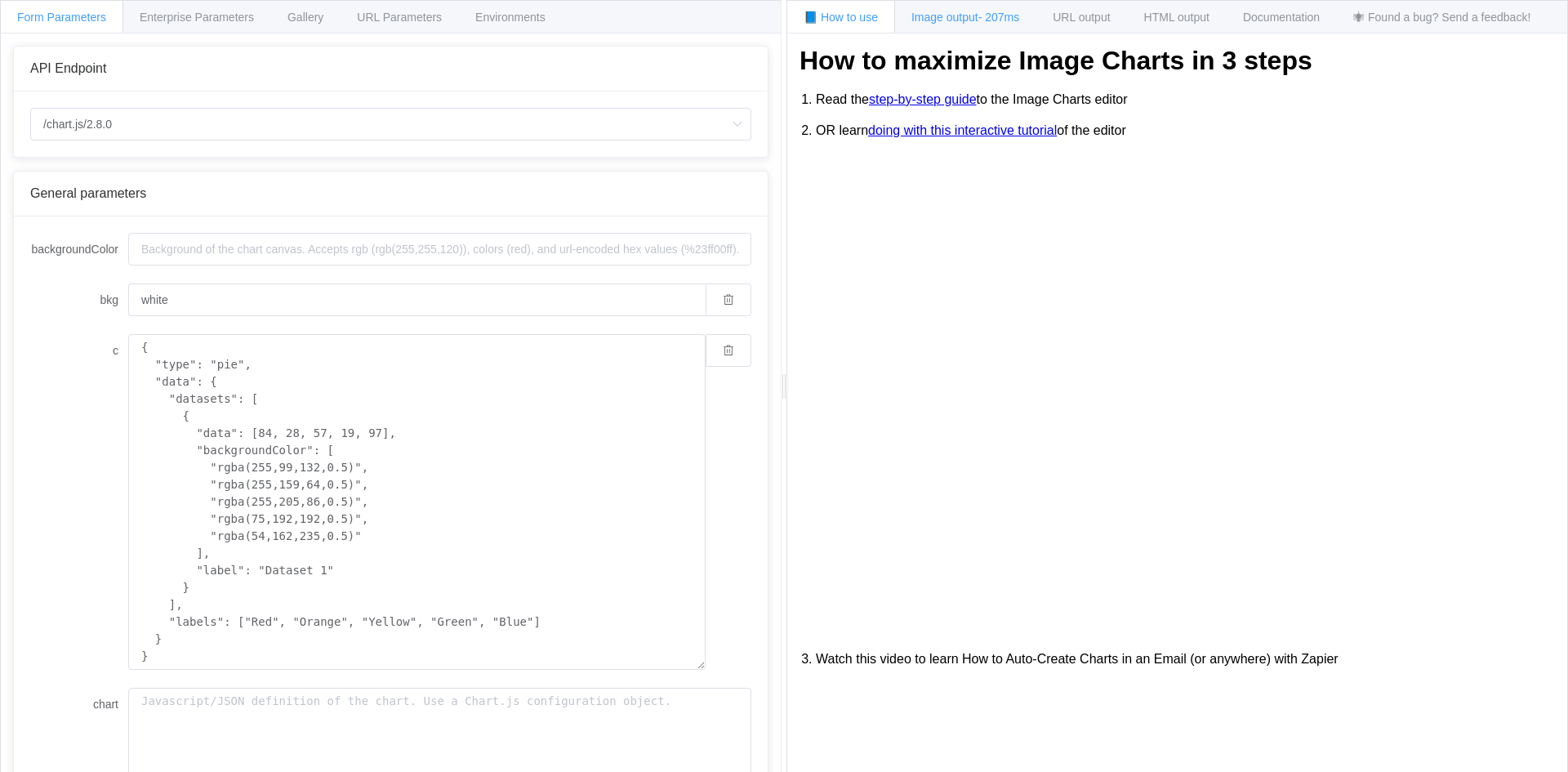
click at [947, 13] on span "Image output - 207ms" at bounding box center [966, 17] width 108 height 13
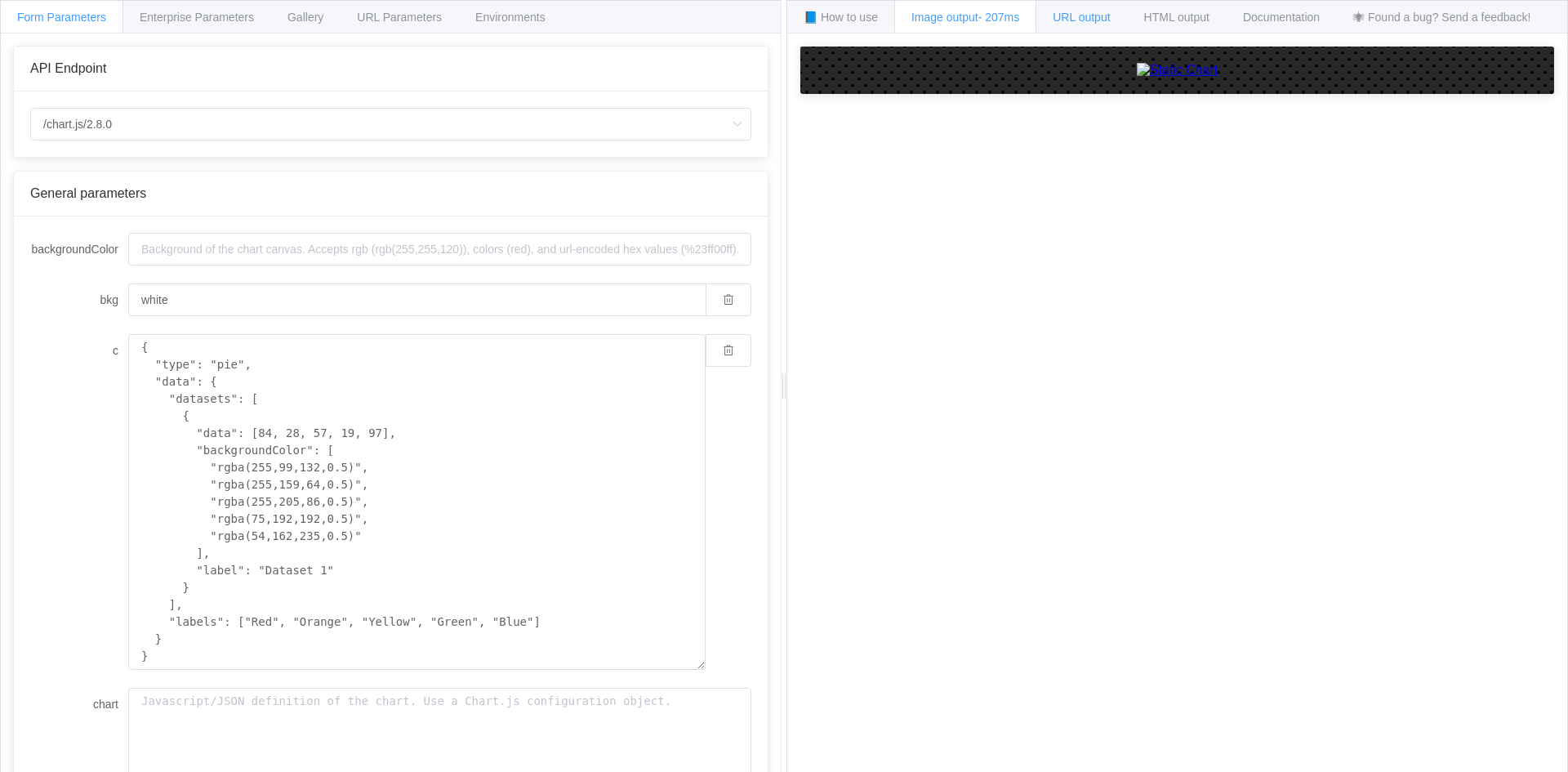
click at [441, 18] on span "URL output" at bounding box center [399, 17] width 85 height 13
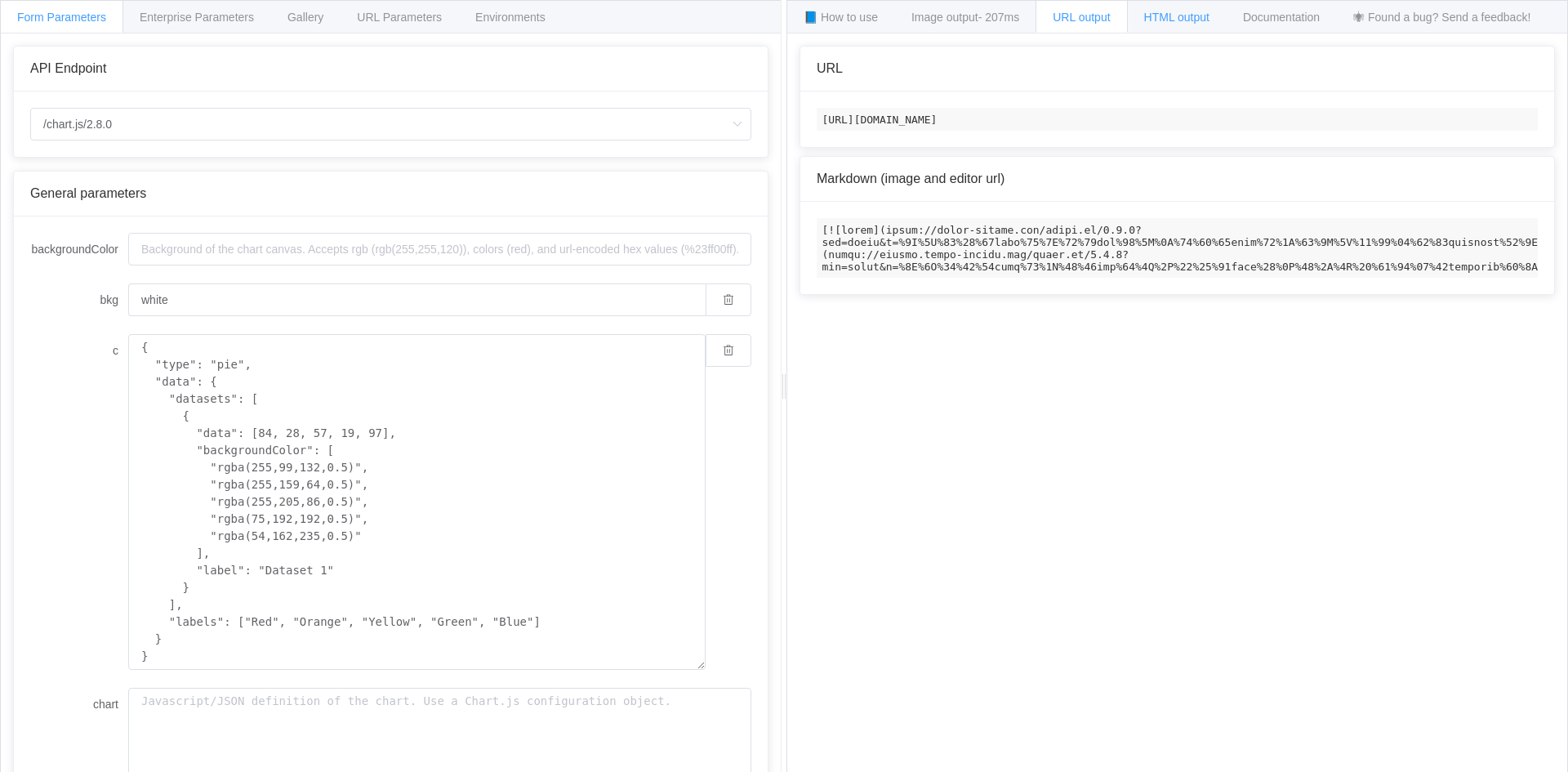
click at [1167, 18] on span "HTML output" at bounding box center [1177, 17] width 66 height 13
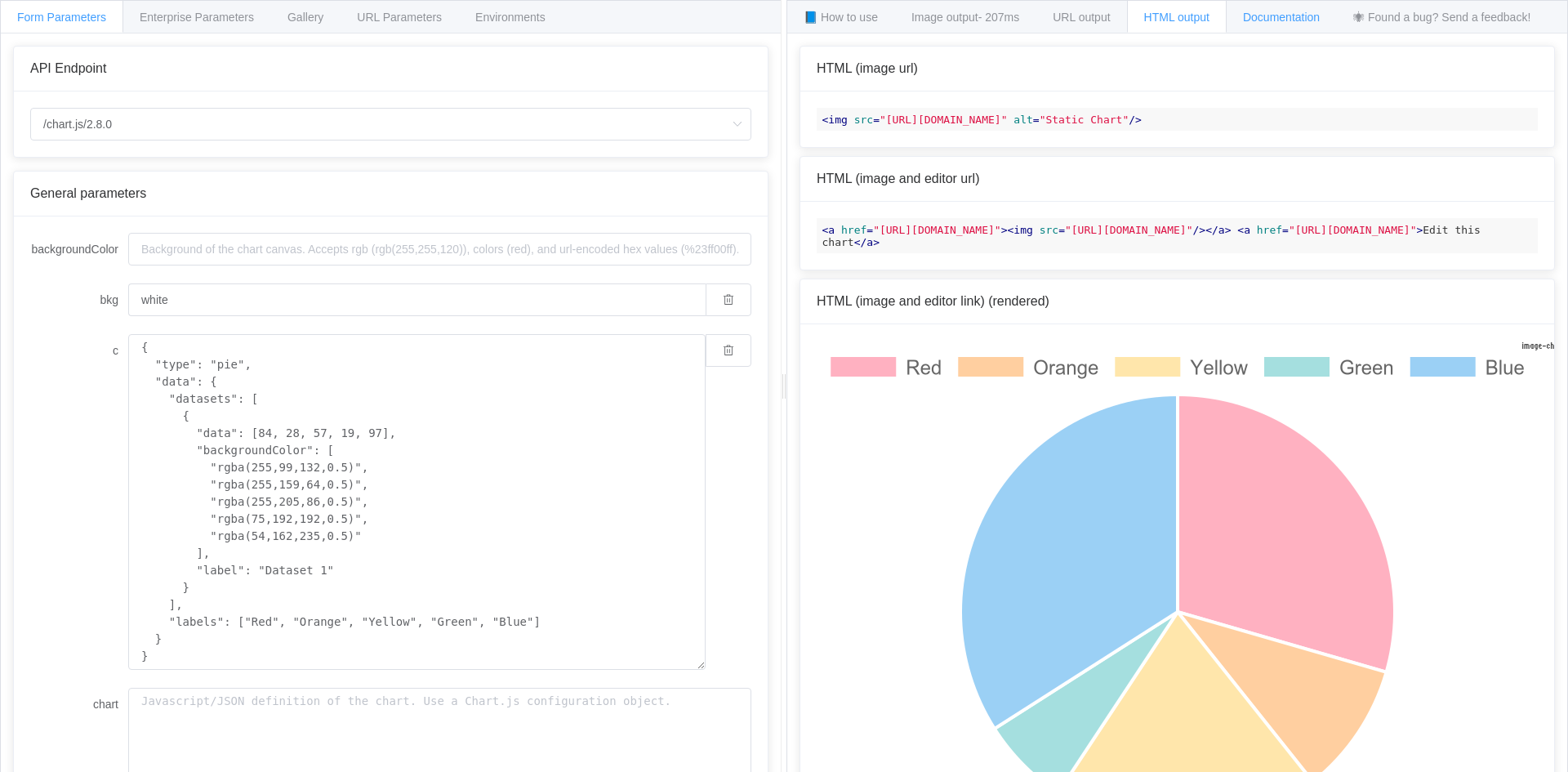
click at [1284, 17] on span "Documentation" at bounding box center [1281, 17] width 76 height 13
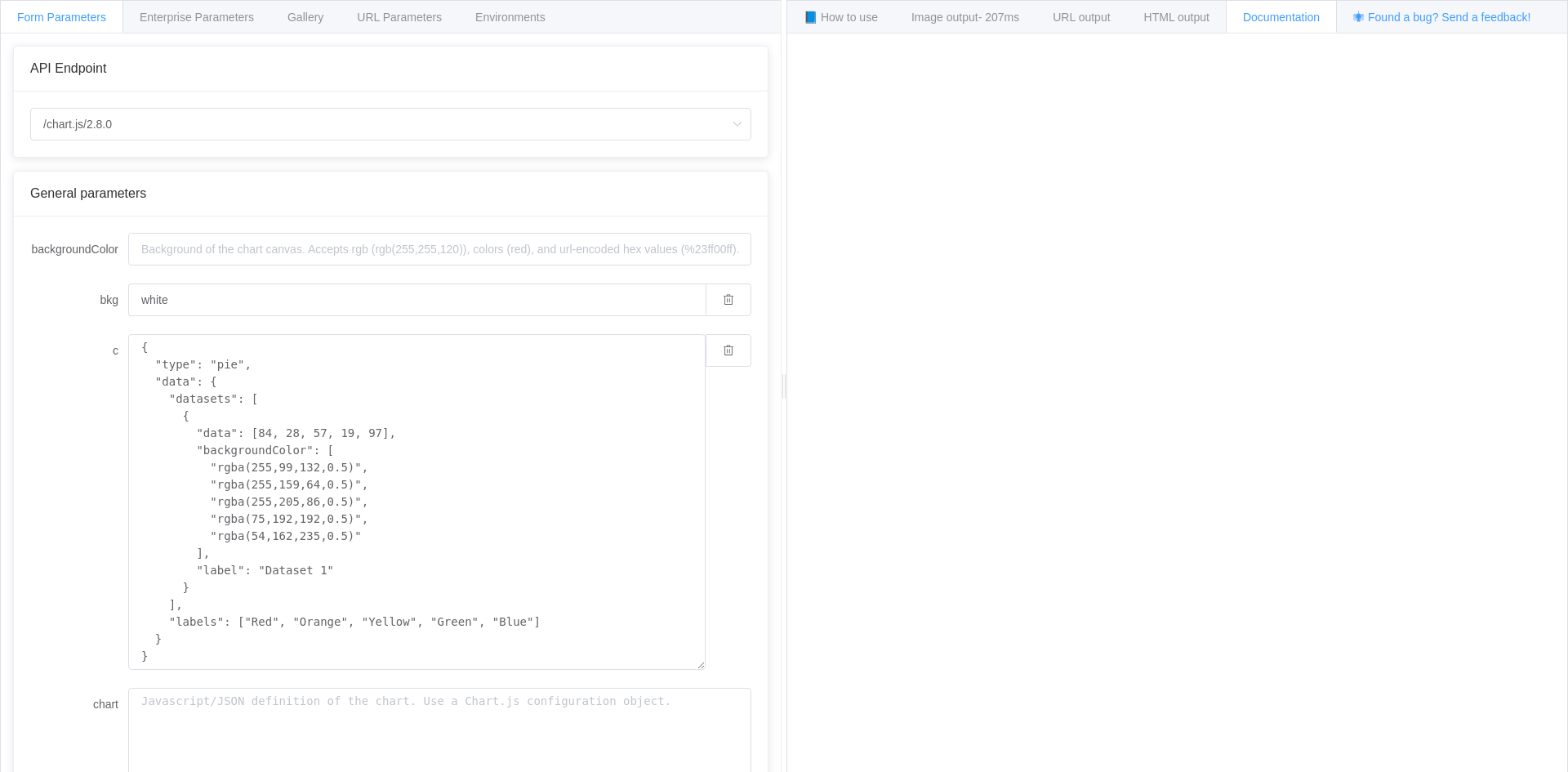
click at [1378, 16] on span "🕷 Found a bug? Send a feedback!" at bounding box center [1441, 17] width 177 height 13
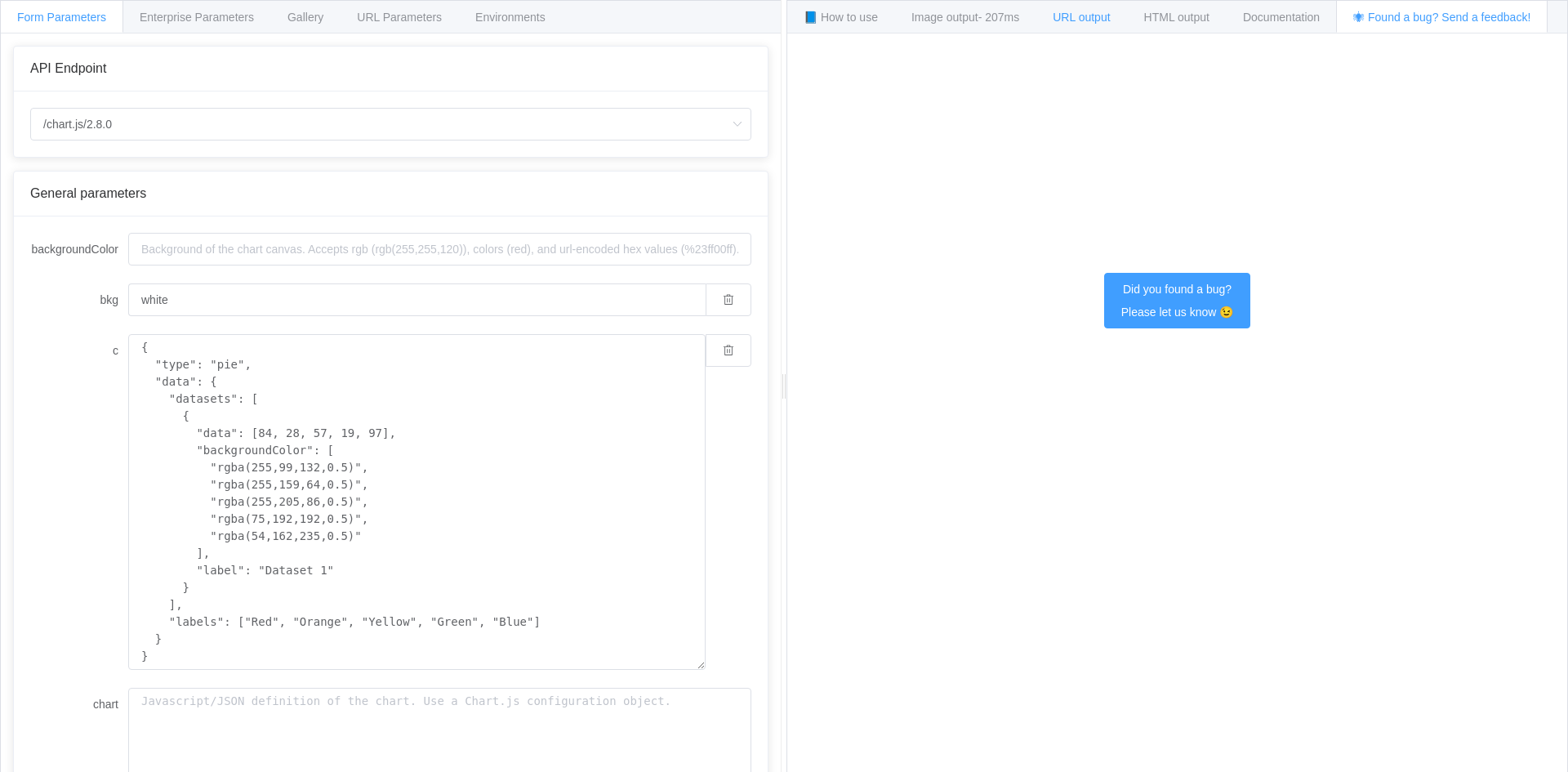
click at [1083, 21] on span "URL output" at bounding box center [1082, 17] width 58 height 13
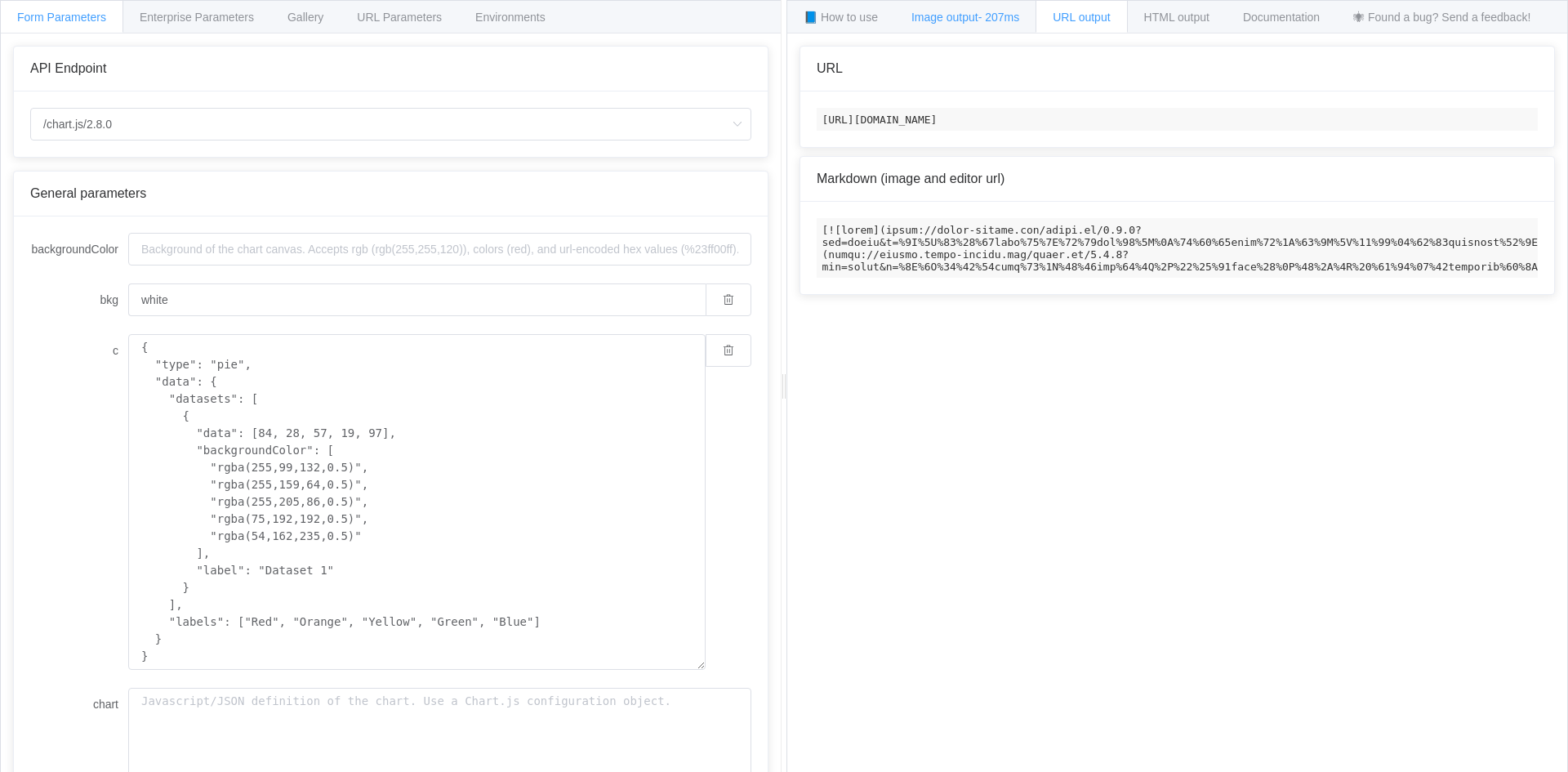
click at [981, 18] on span "Image output - 207ms" at bounding box center [966, 17] width 108 height 13
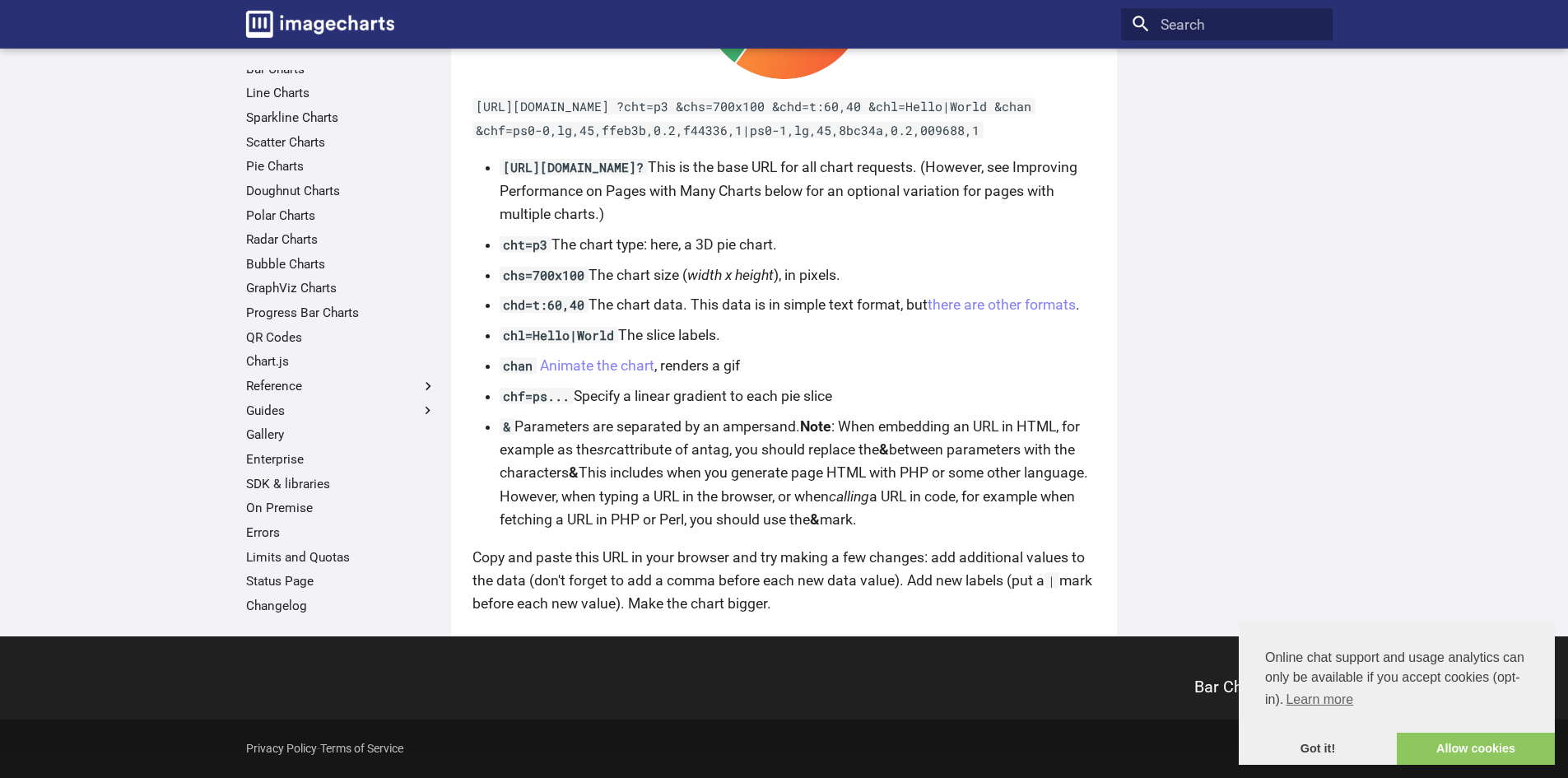
scroll to position [64, 0]
click at [319, 535] on link "Limits and Quotas" at bounding box center [341, 534] width 190 height 16
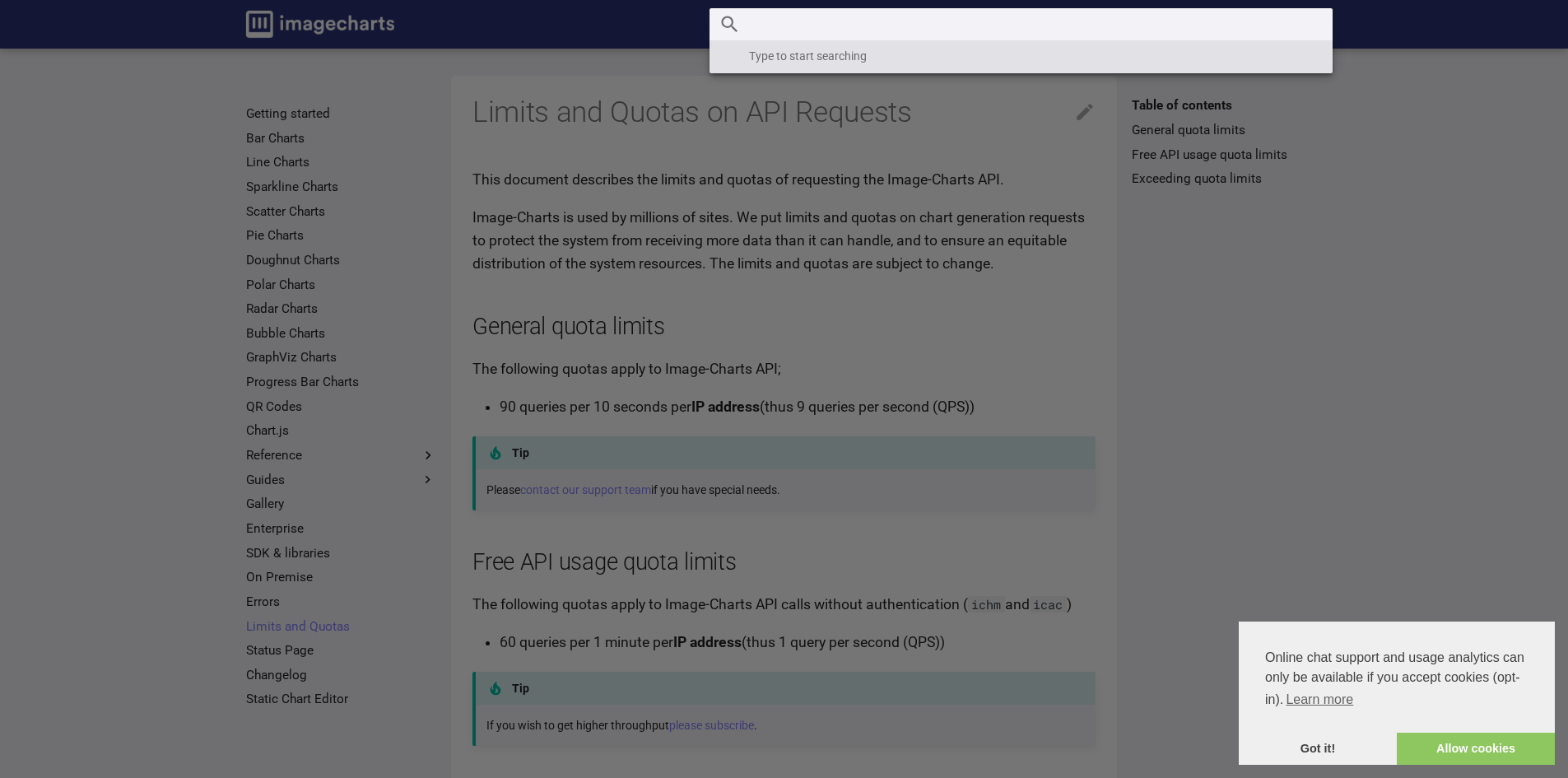
click at [1190, 14] on input "Search" at bounding box center [1021, 24] width 623 height 33
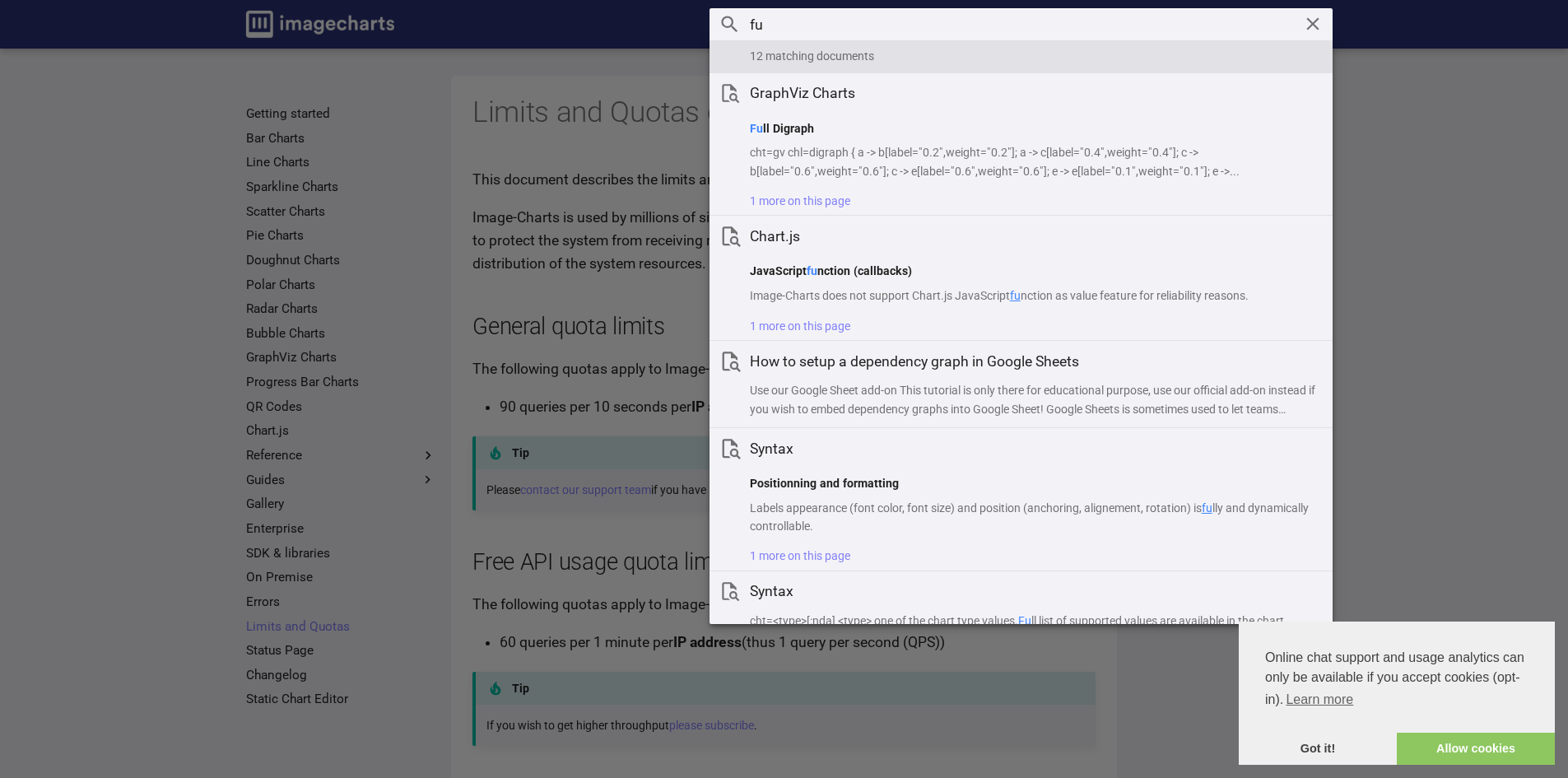
type input "f"
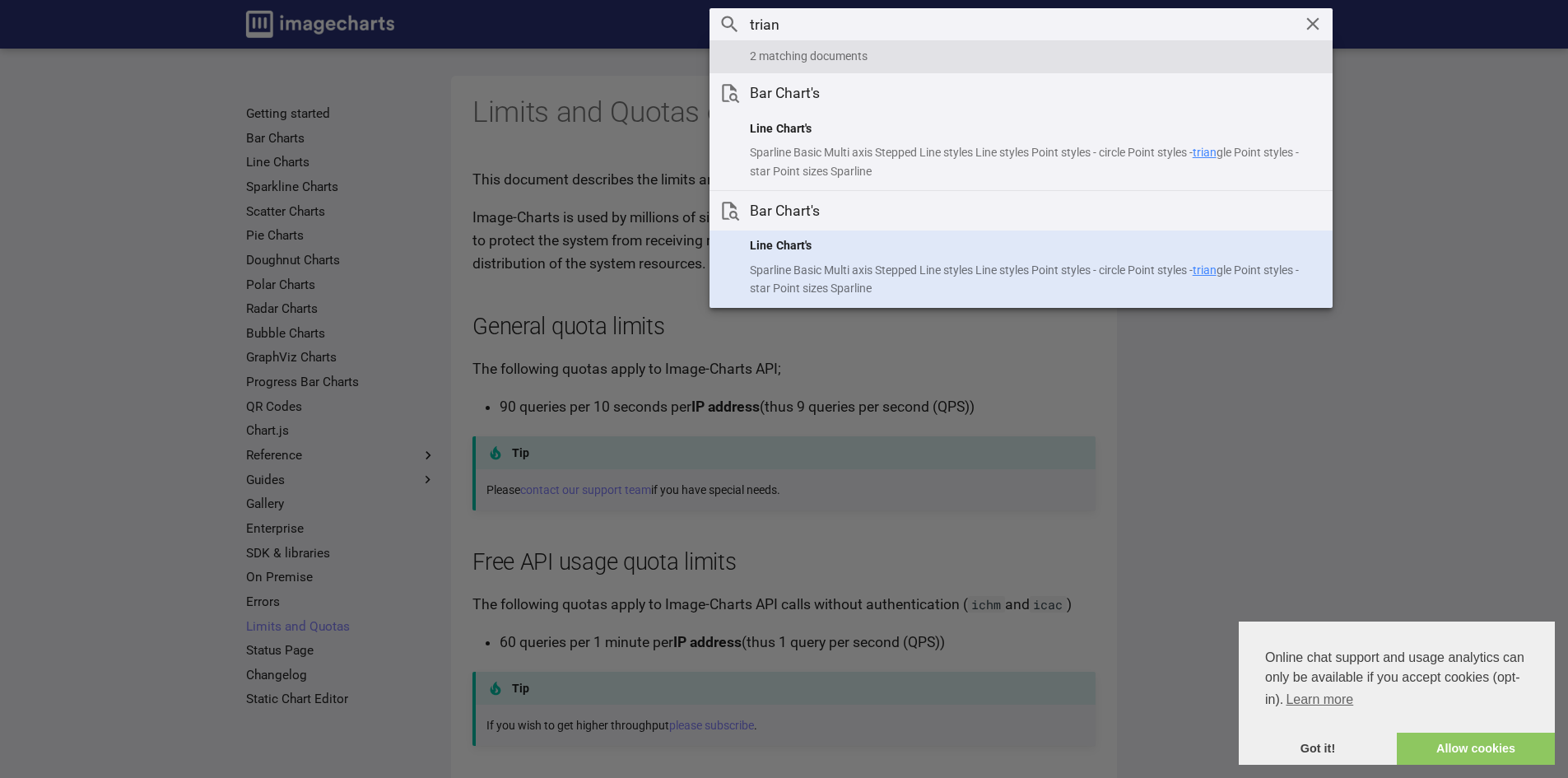
type input "trian"
click at [1125, 274] on p "Sparline Basic Multi axis Stepped Line styles Line styles Point styles - circle…" at bounding box center [1034, 279] width 569 height 36
